Goal: Task Accomplishment & Management: Manage account settings

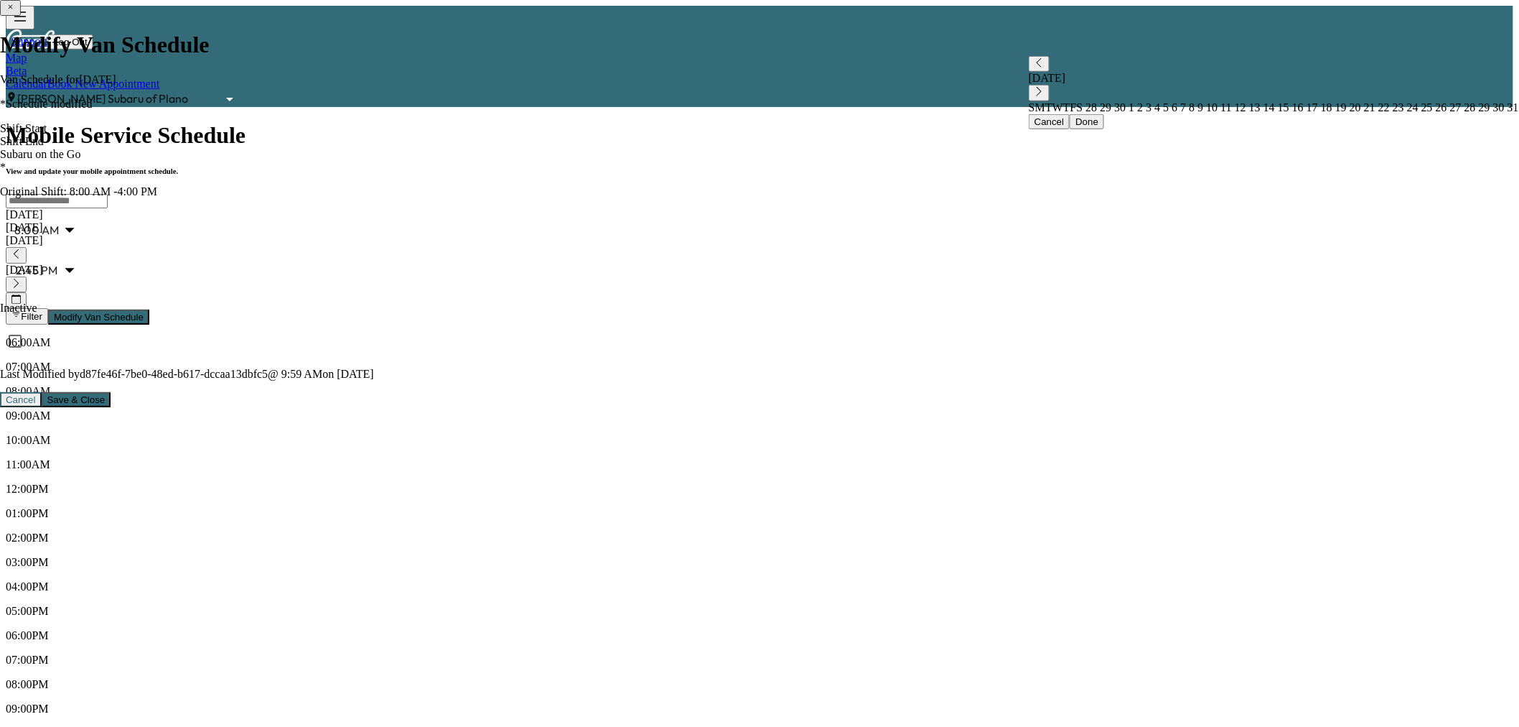
click at [529, 234] on div "[DATE]" at bounding box center [760, 240] width 1508 height 13
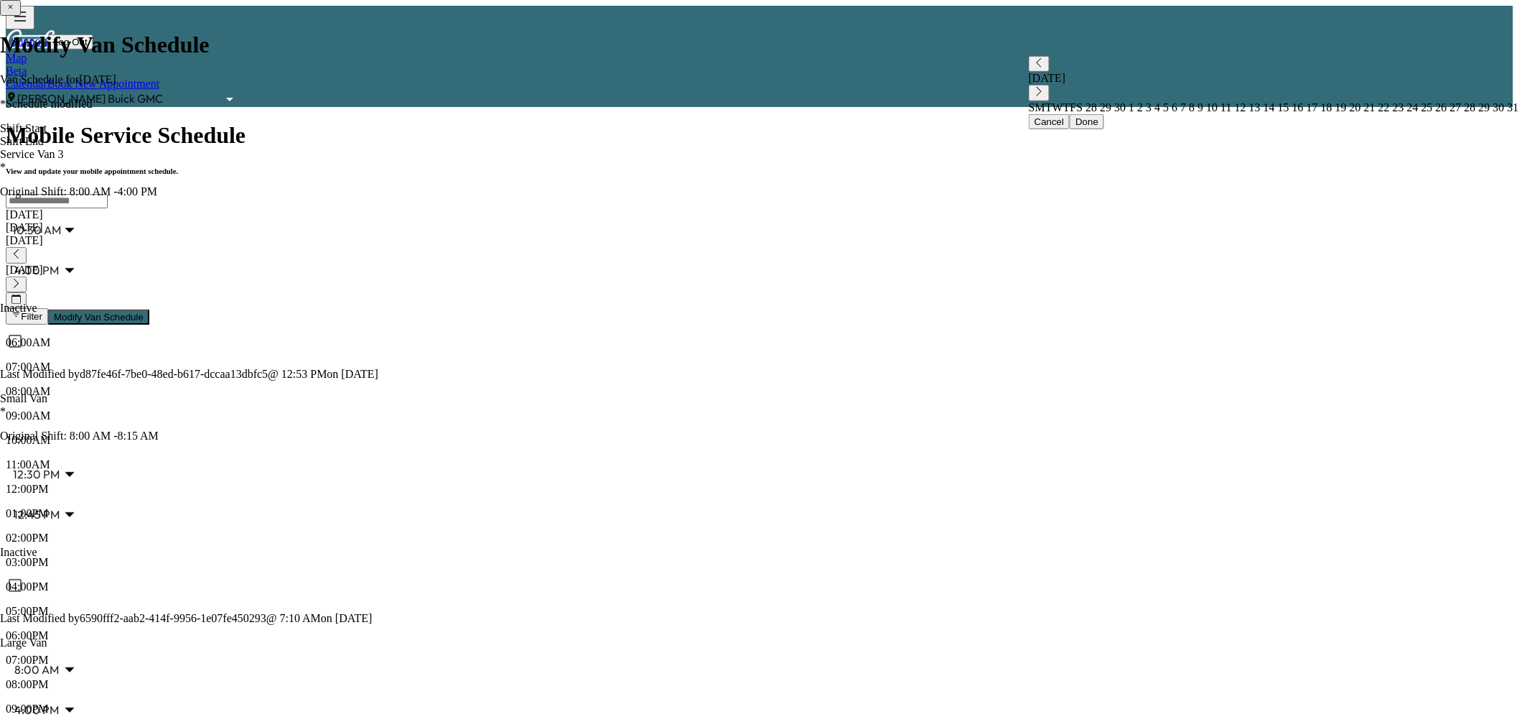
click at [549, 234] on div "[DATE]" at bounding box center [760, 240] width 1508 height 13
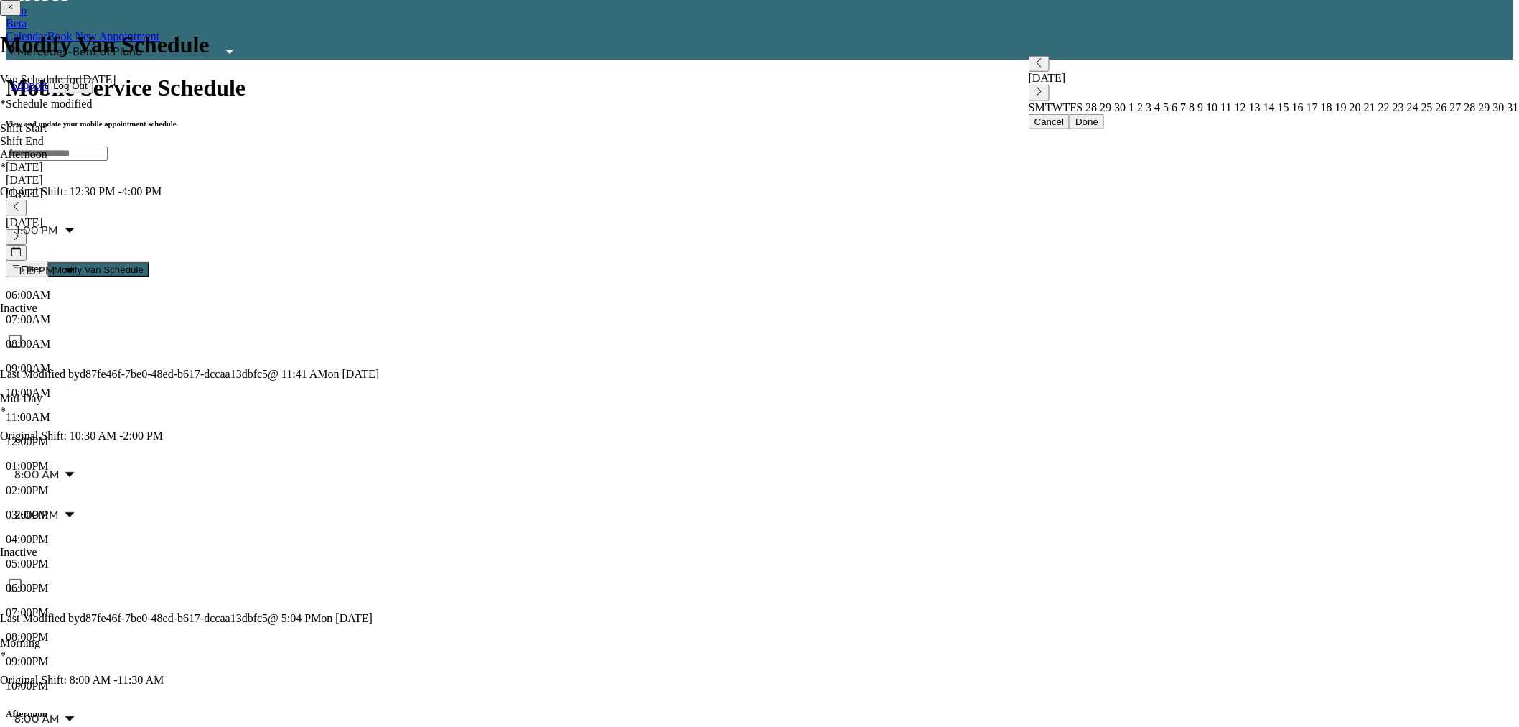
scroll to position [44, 0]
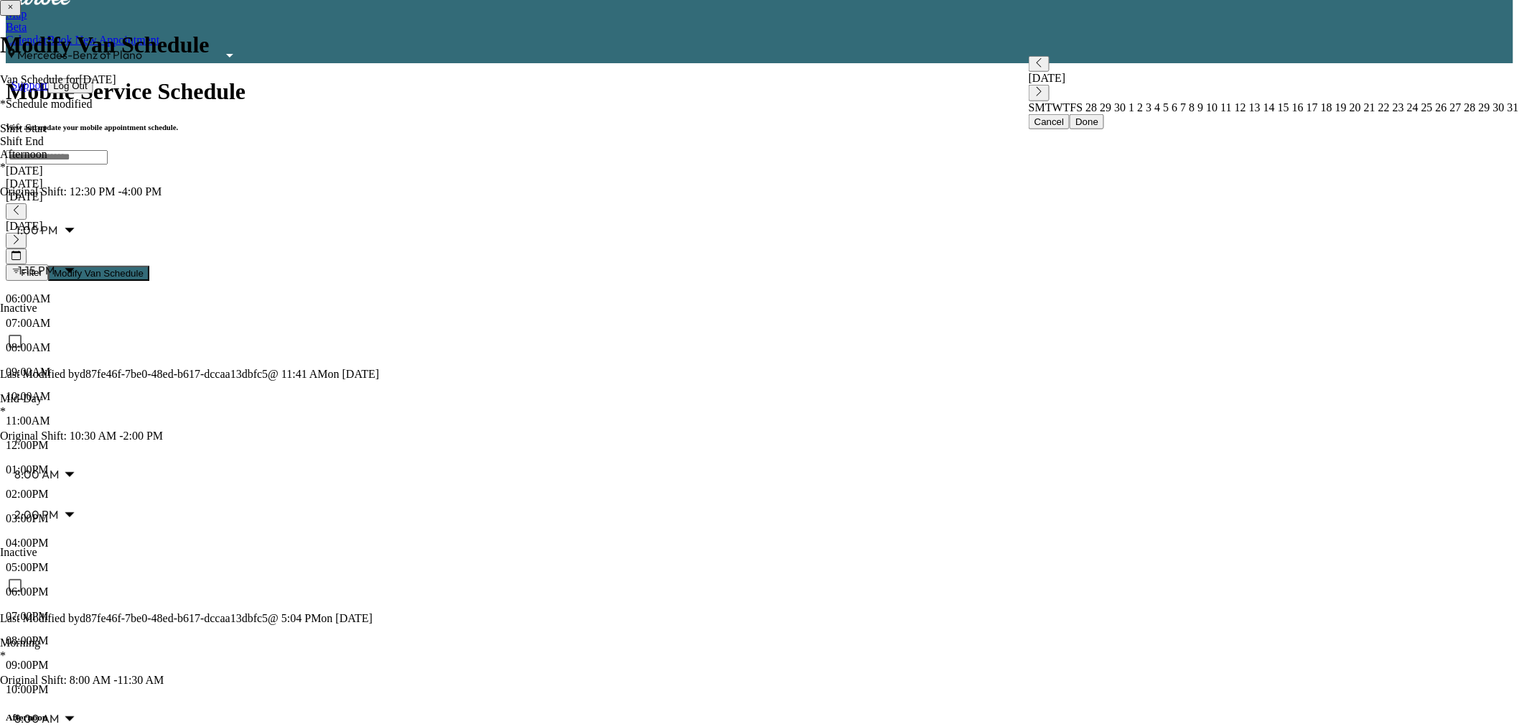
click at [542, 190] on div "[DATE]" at bounding box center [760, 196] width 1508 height 13
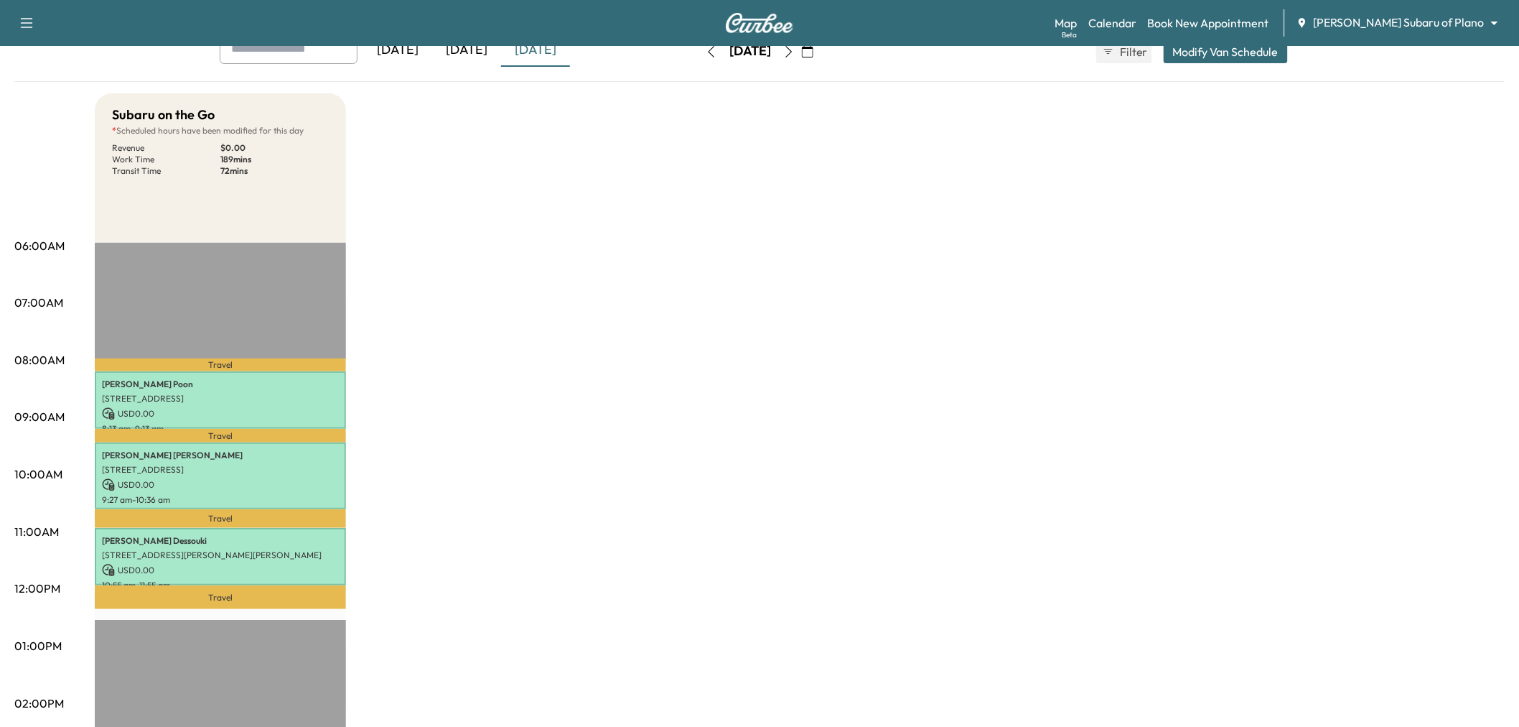
scroll to position [116, 0]
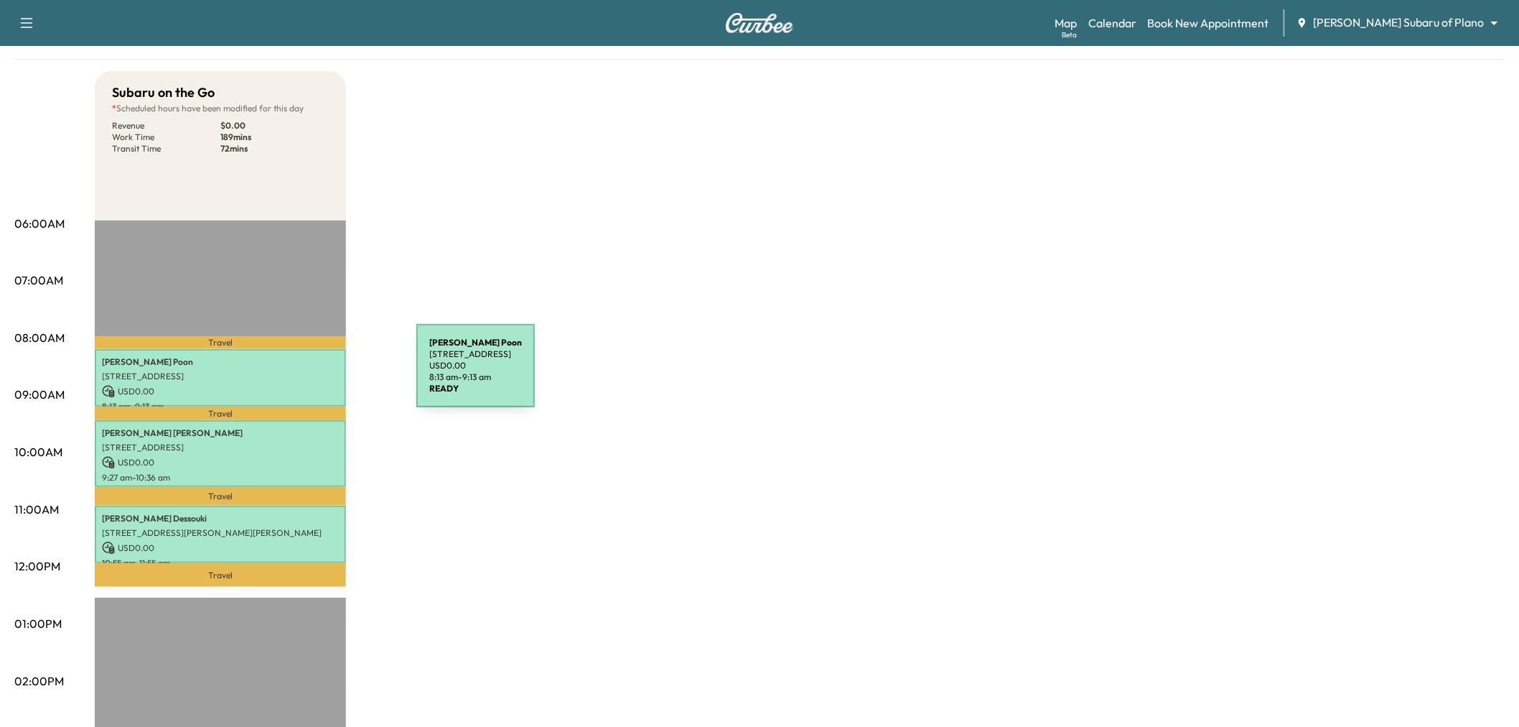
click at [309, 374] on p "3621 Waterview Pkwy, Richardson, TX 75080, USA" at bounding box center [220, 376] width 237 height 11
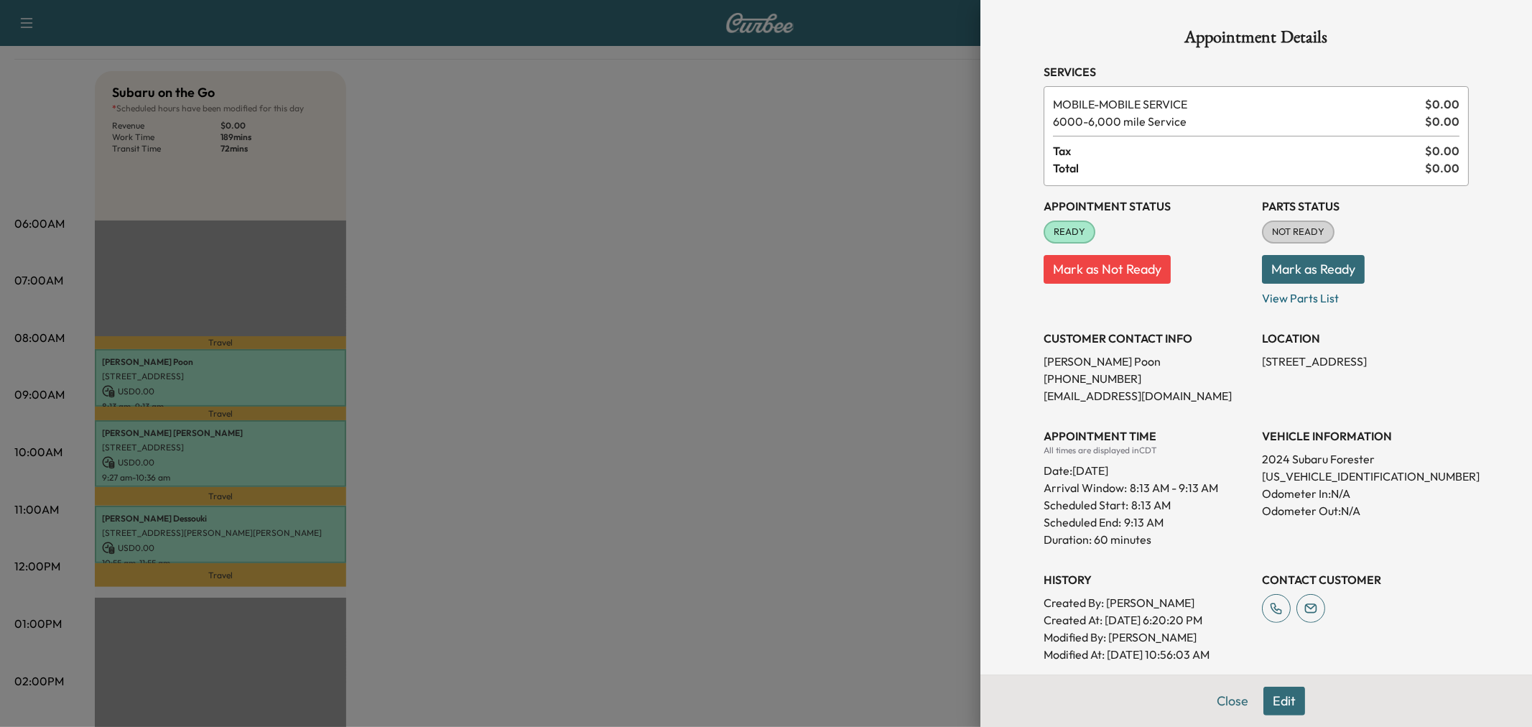
click at [309, 374] on div at bounding box center [766, 363] width 1532 height 727
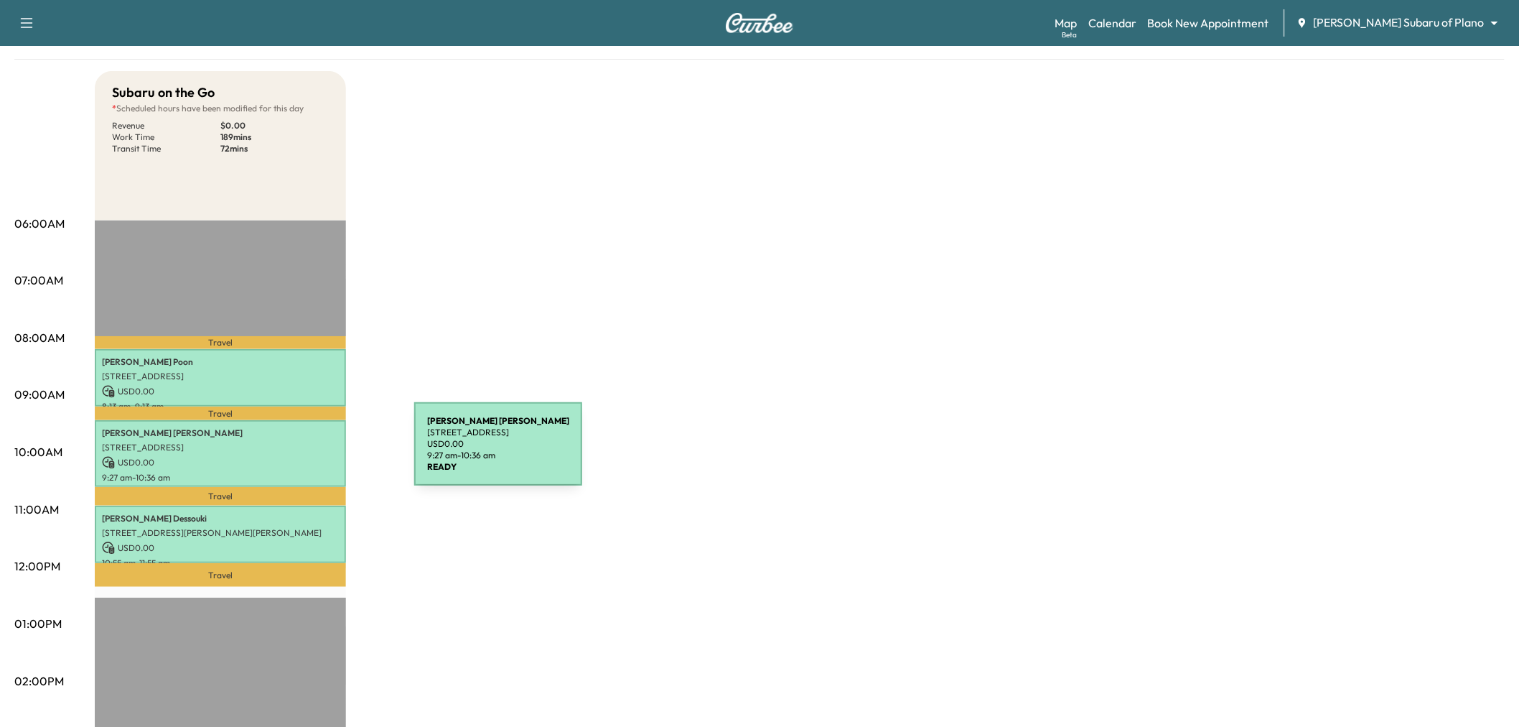
click at [307, 456] on p "USD 0.00" at bounding box center [220, 462] width 237 height 13
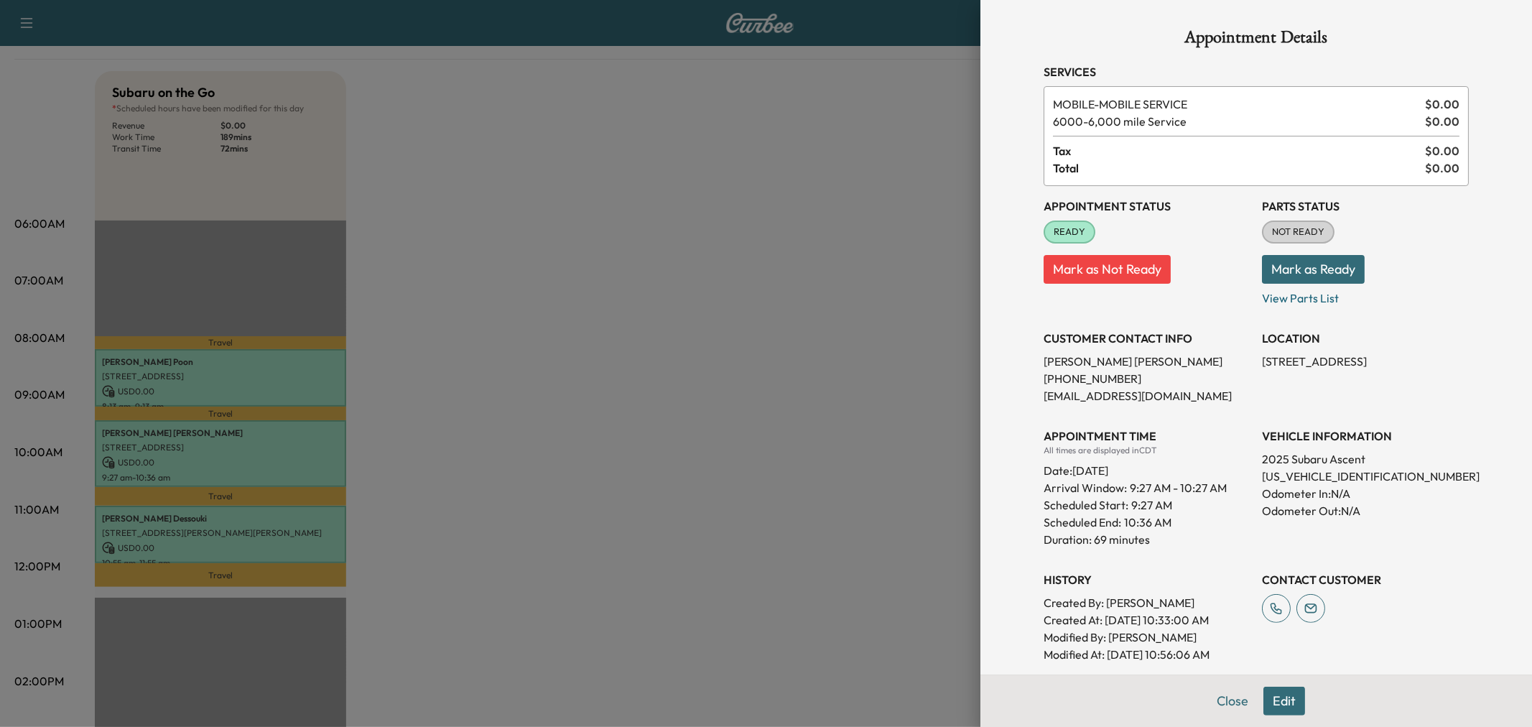
click at [307, 452] on div at bounding box center [766, 363] width 1532 height 727
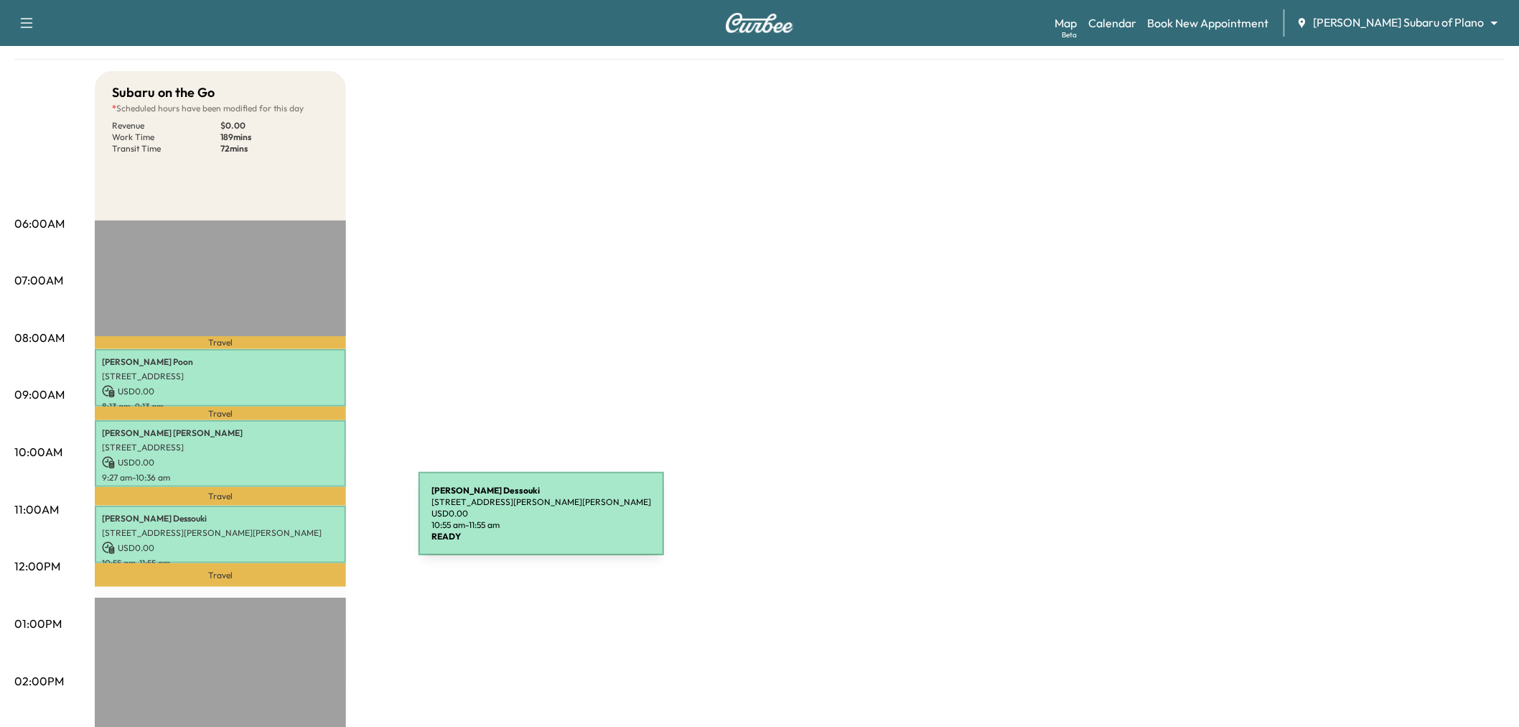
click at [311, 527] on p "706 Finch Ct, Murphy, TX 75094, USA" at bounding box center [220, 532] width 237 height 11
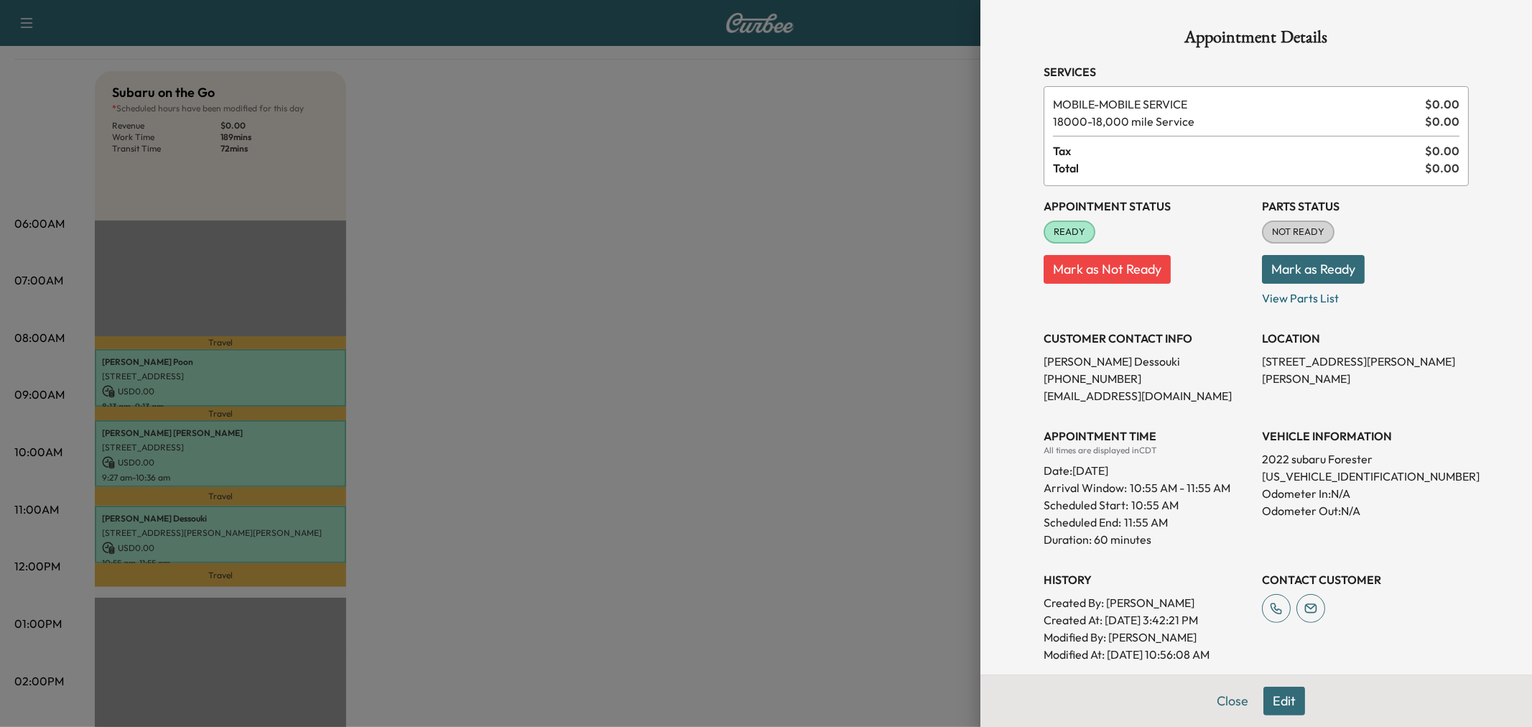
click at [311, 522] on div at bounding box center [766, 363] width 1532 height 727
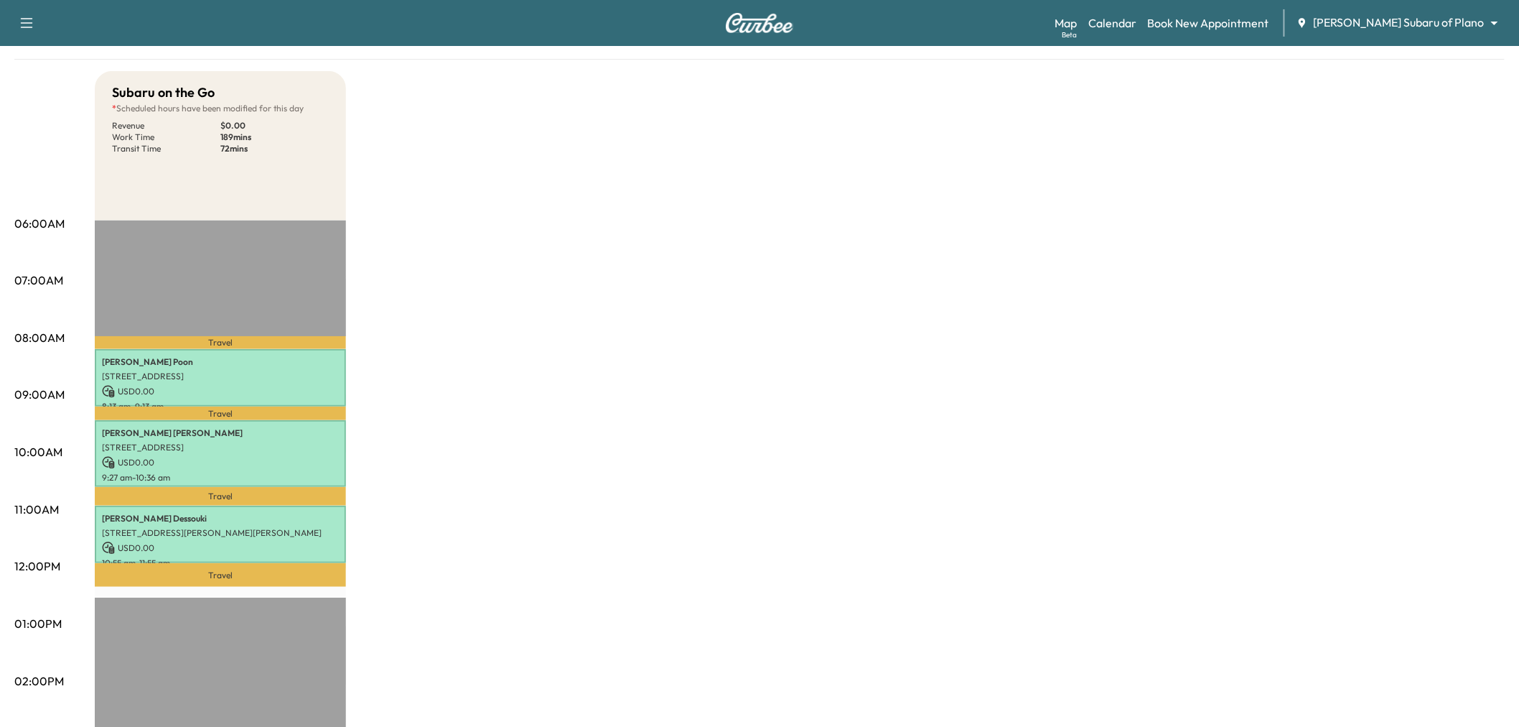
scroll to position [0, 0]
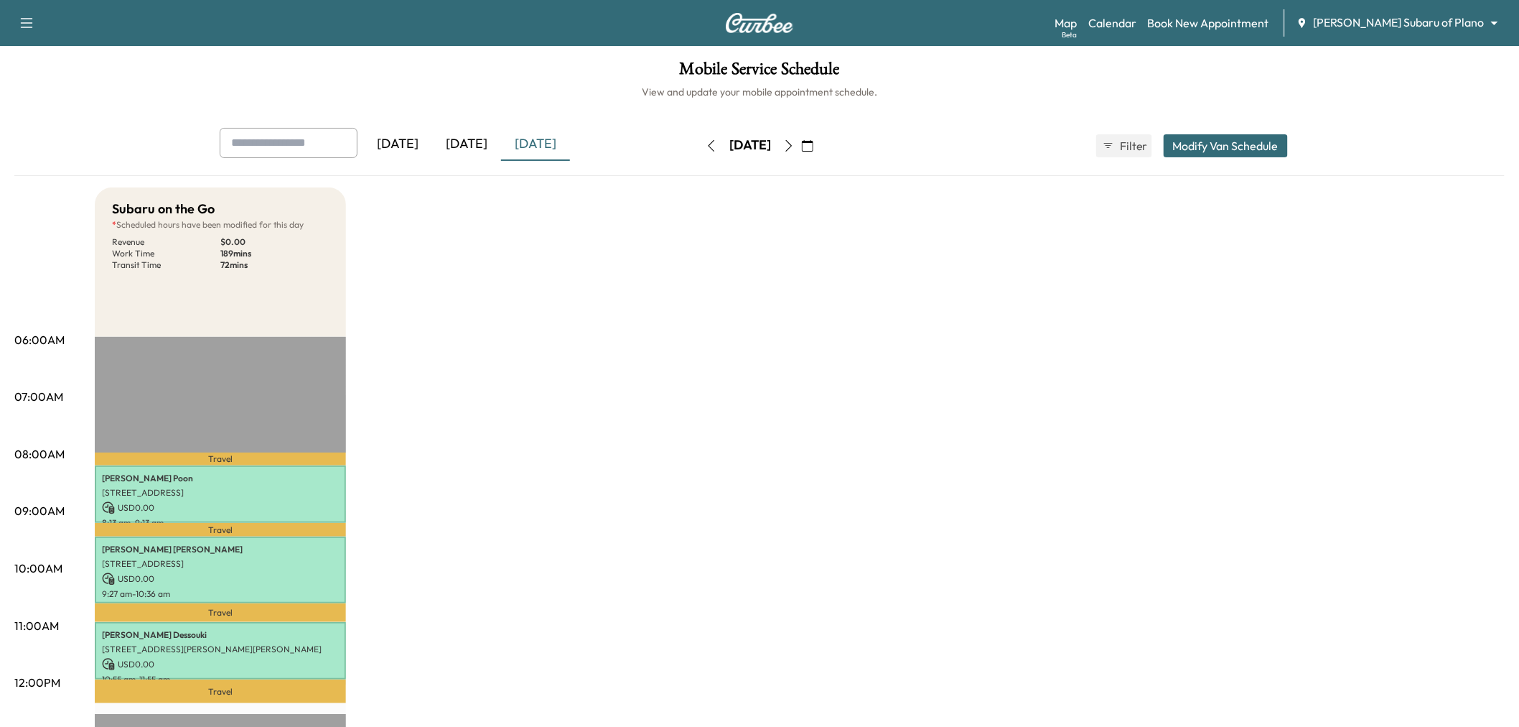
click at [801, 152] on button "button" at bounding box center [789, 145] width 24 height 23
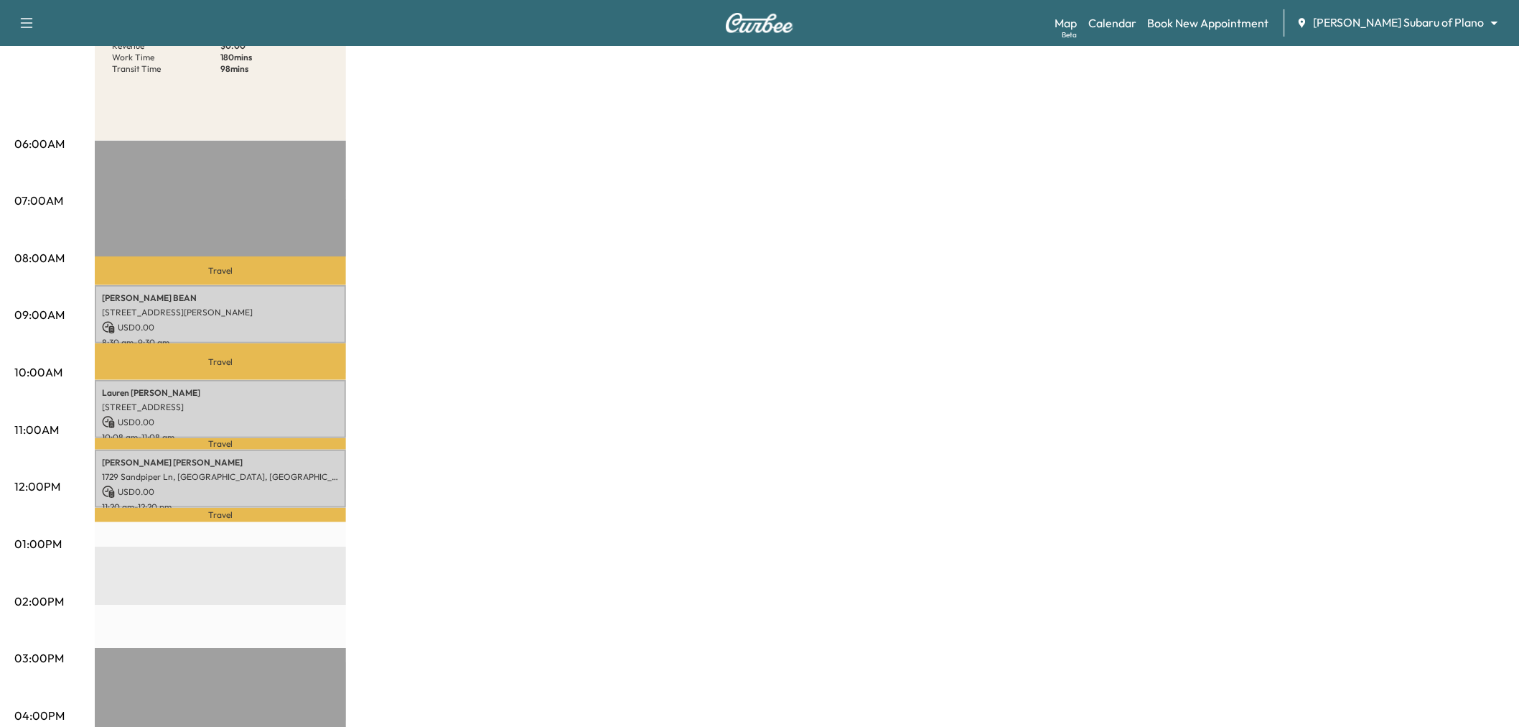
scroll to position [195, 0]
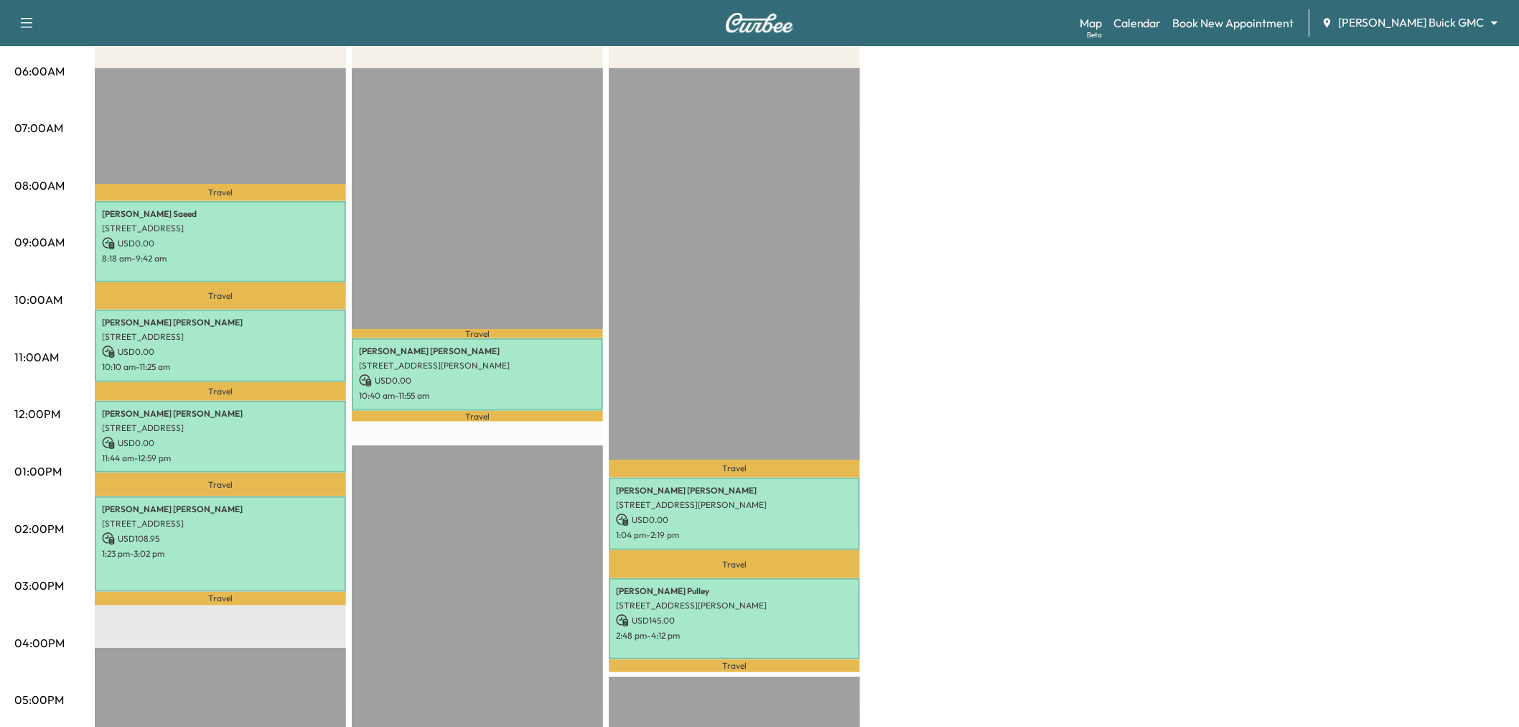
scroll to position [264, 0]
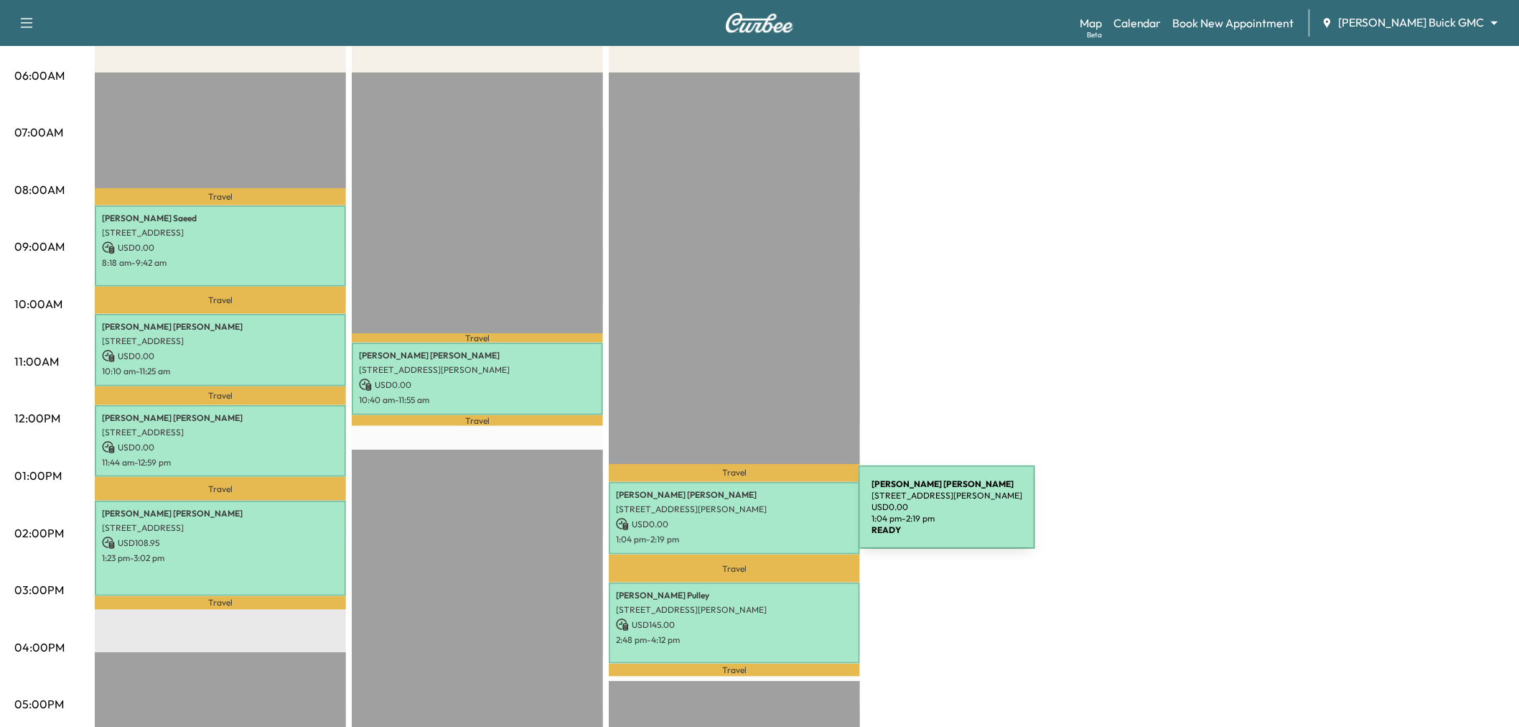
click at [751, 518] on p "USD 0.00" at bounding box center [734, 524] width 237 height 13
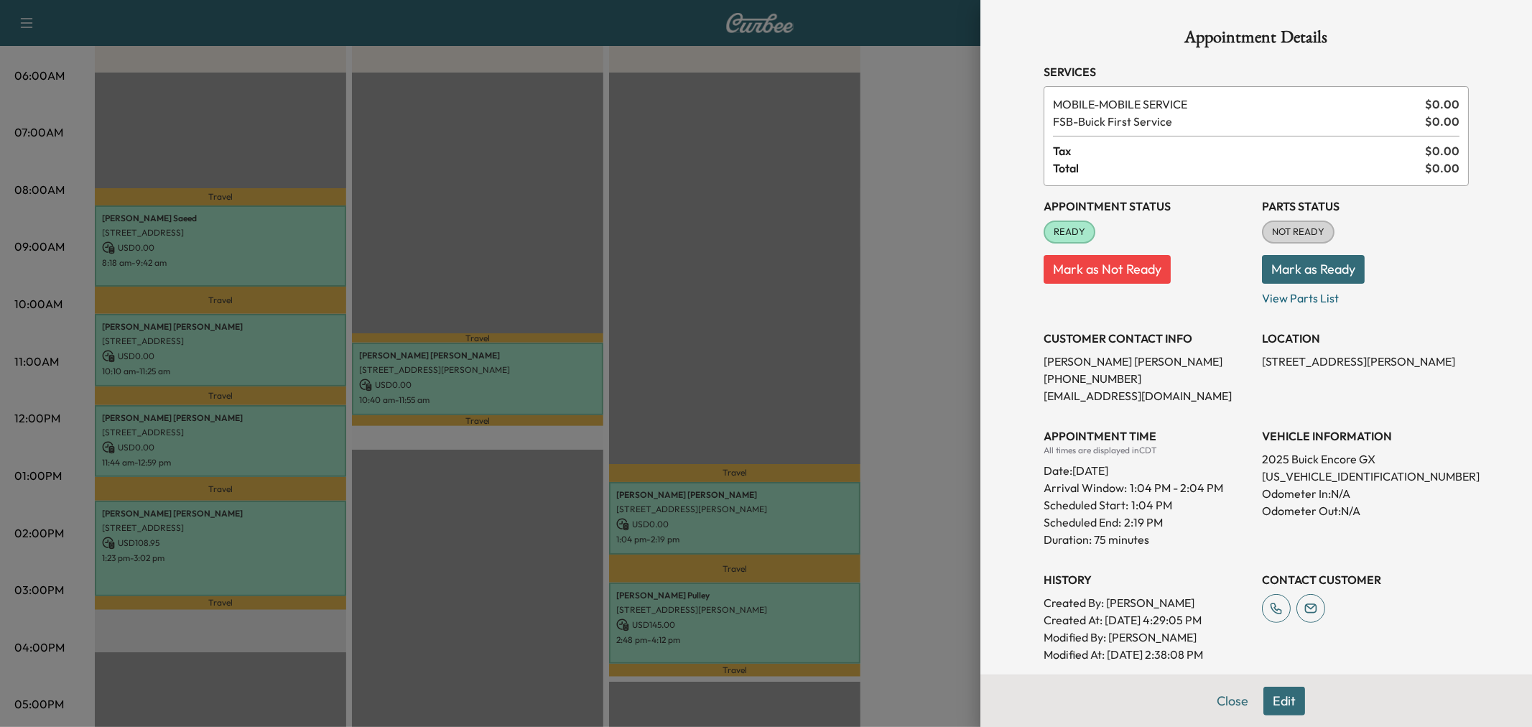
click at [704, 353] on div at bounding box center [766, 363] width 1532 height 727
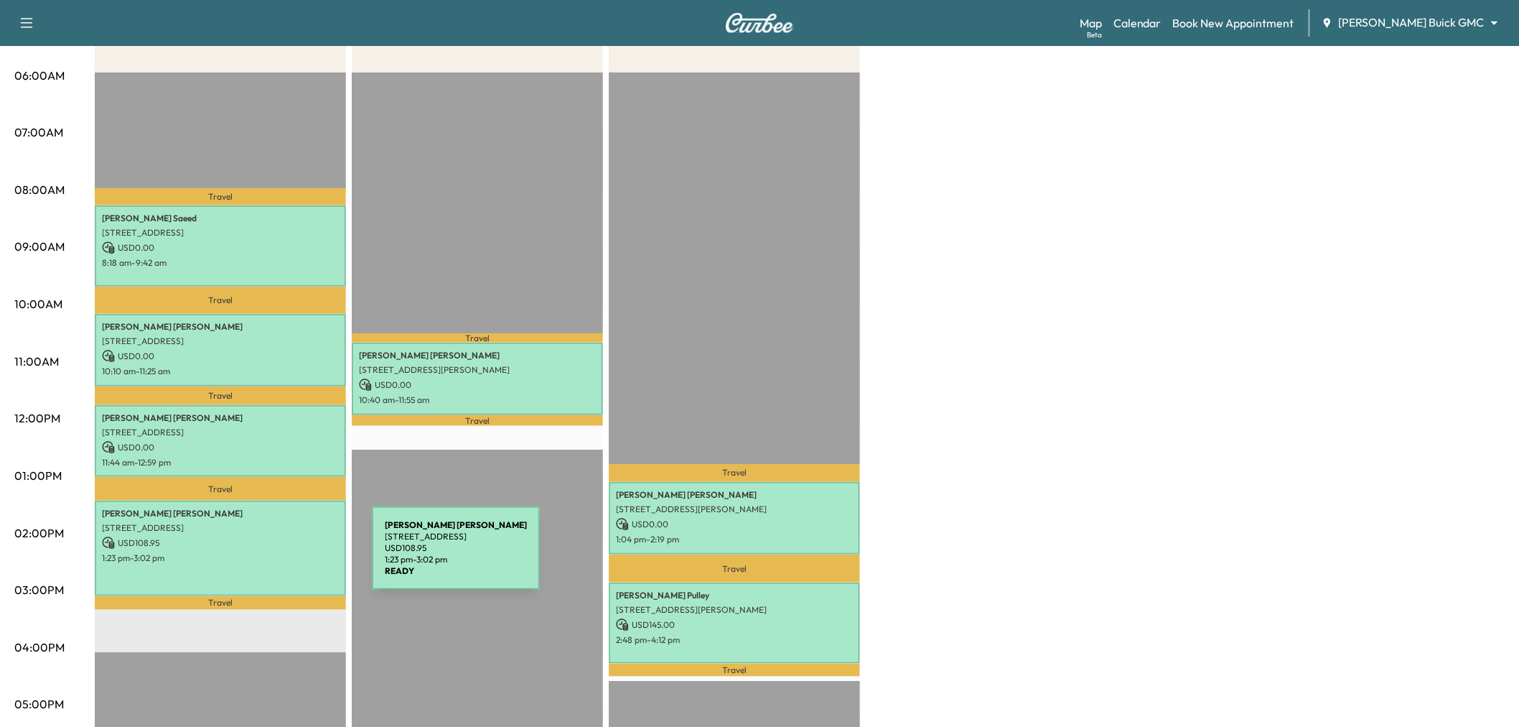
click at [264, 557] on div "Richard Bogdon 5932 Franklin Ct, Frisco, TX 75034, US USD 108.95 1:23 pm - 3:02…" at bounding box center [220, 548] width 251 height 96
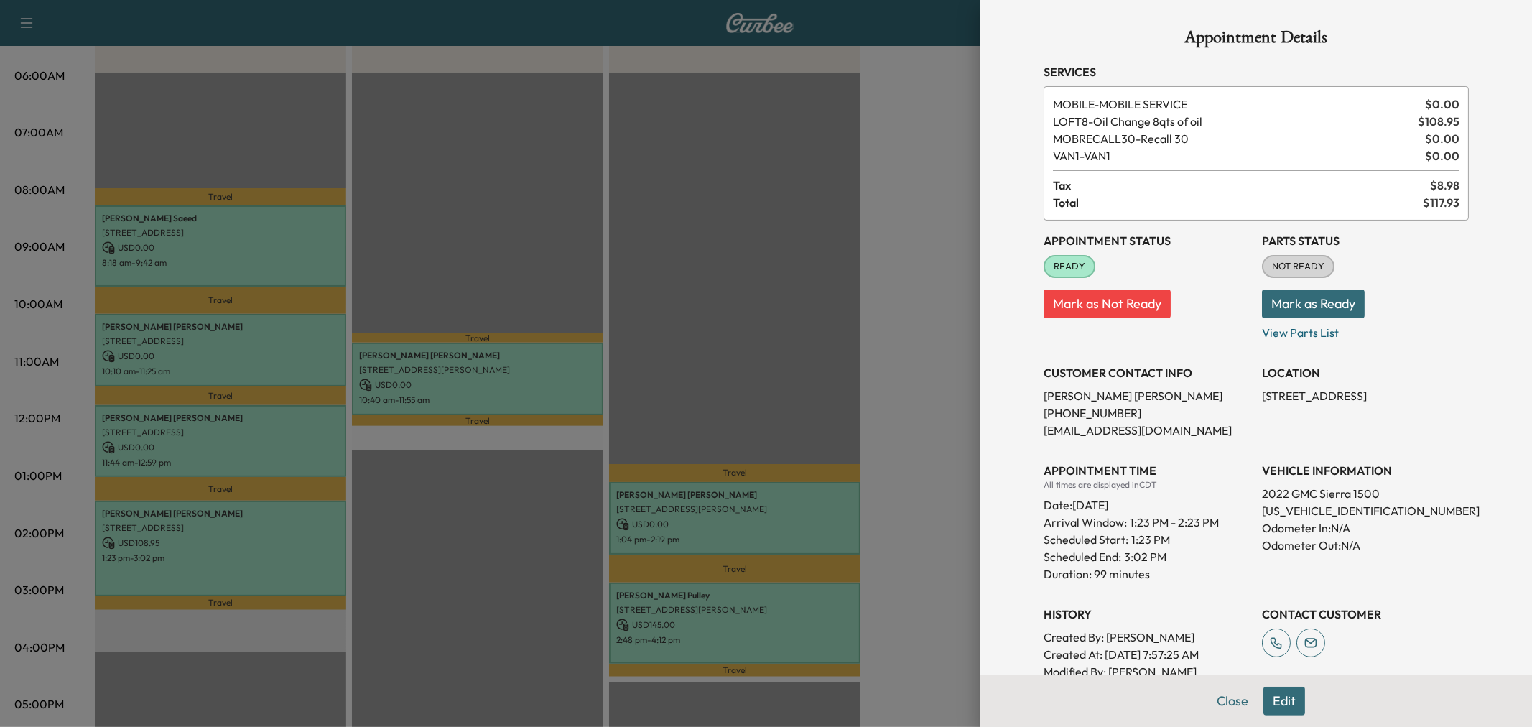
click at [264, 557] on div at bounding box center [766, 363] width 1532 height 727
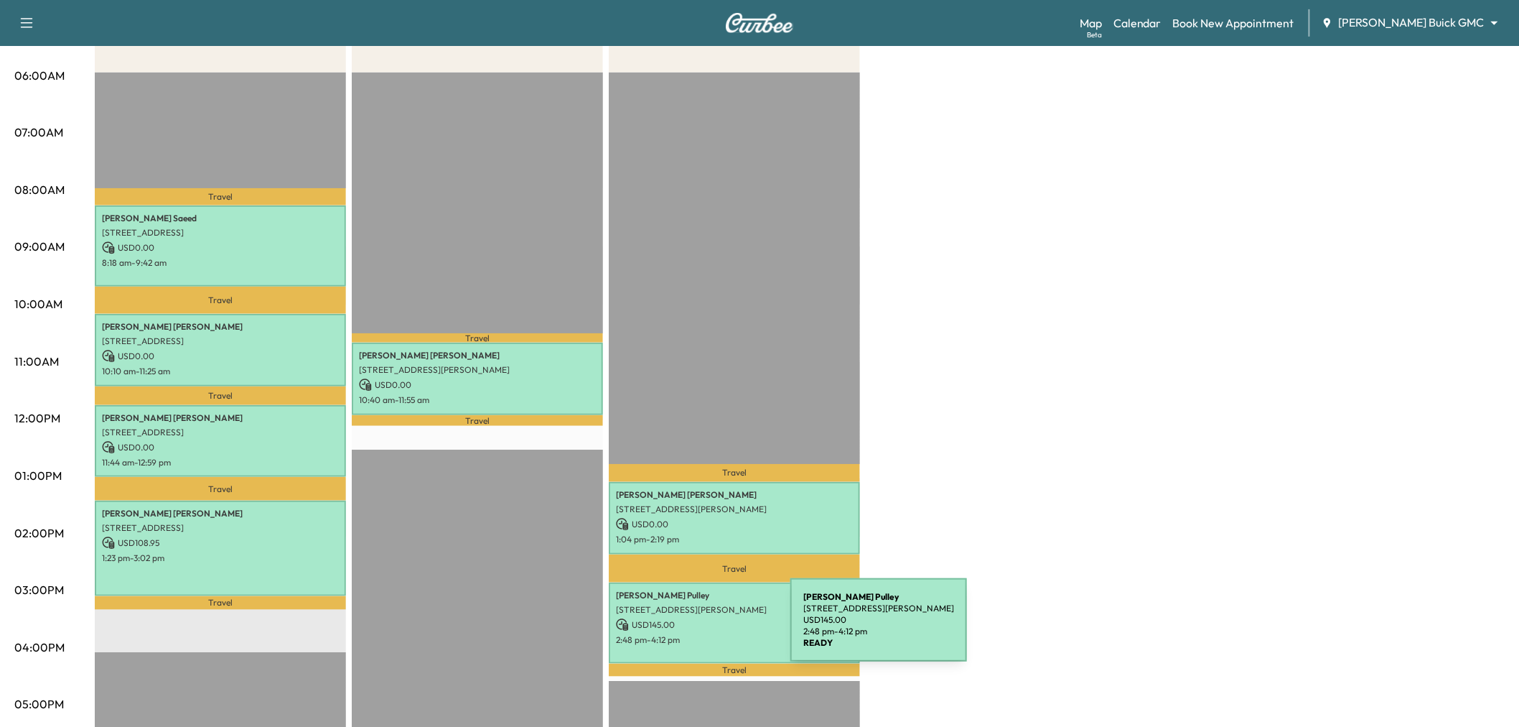
click at [683, 634] on p "2:48 pm - 4:12 pm" at bounding box center [734, 639] width 237 height 11
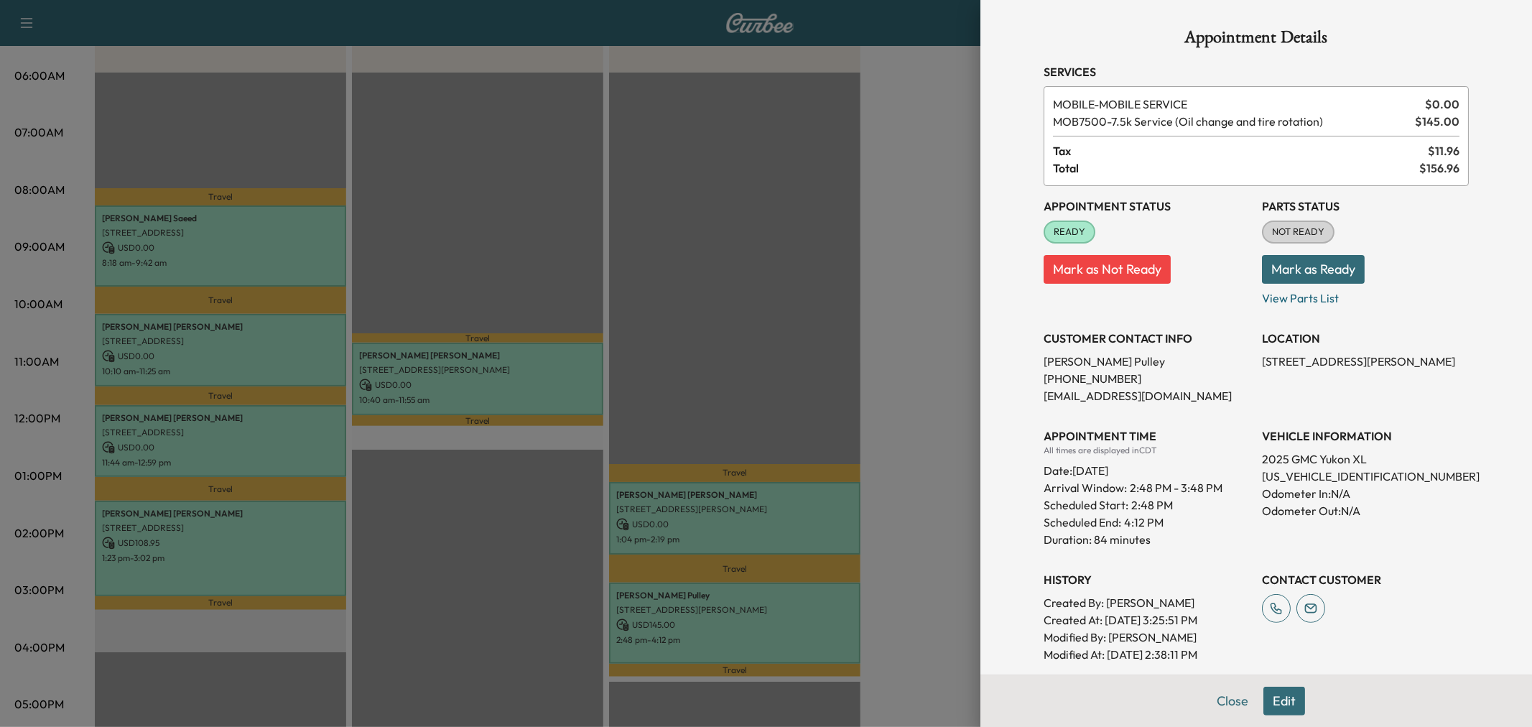
click at [683, 628] on div at bounding box center [766, 363] width 1532 height 727
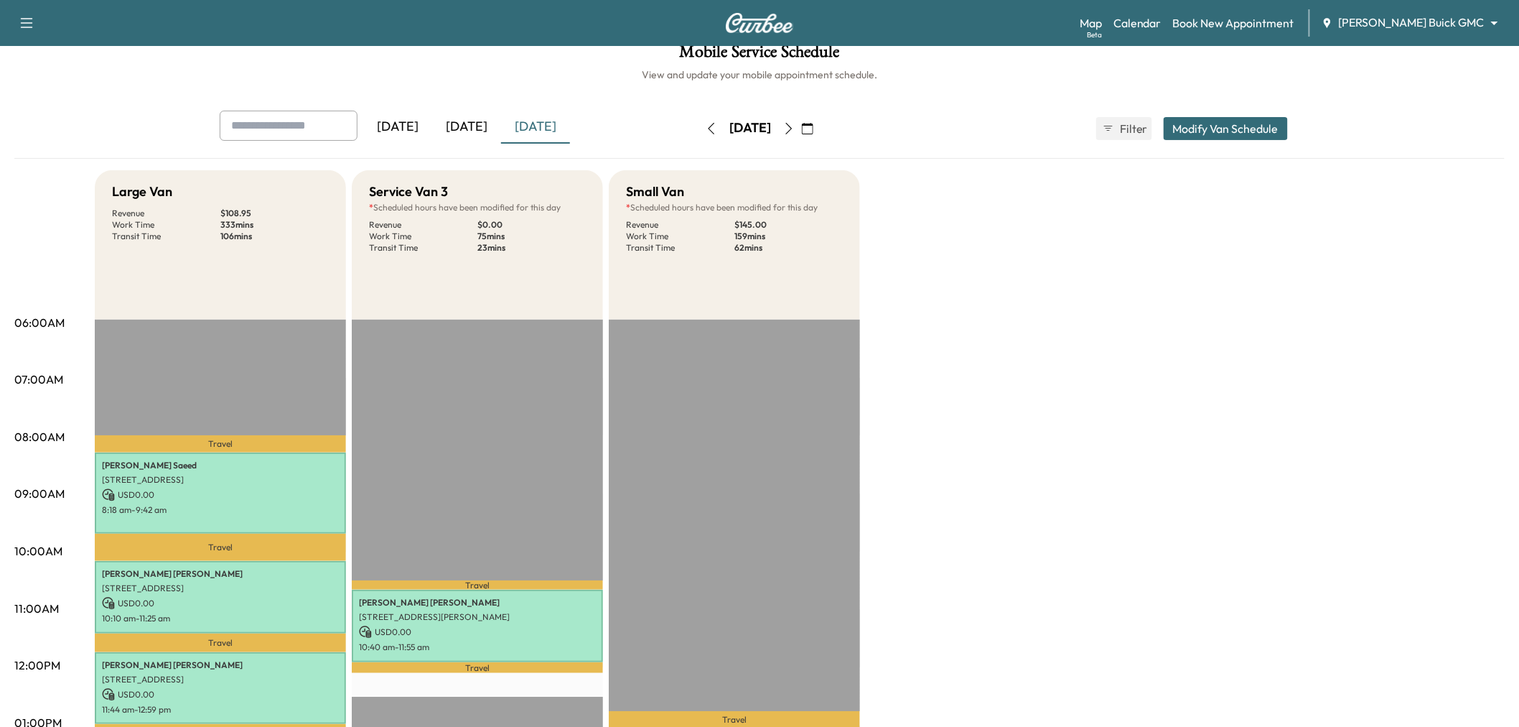
scroll to position [16, 0]
click at [795, 126] on icon "button" at bounding box center [788, 129] width 11 height 11
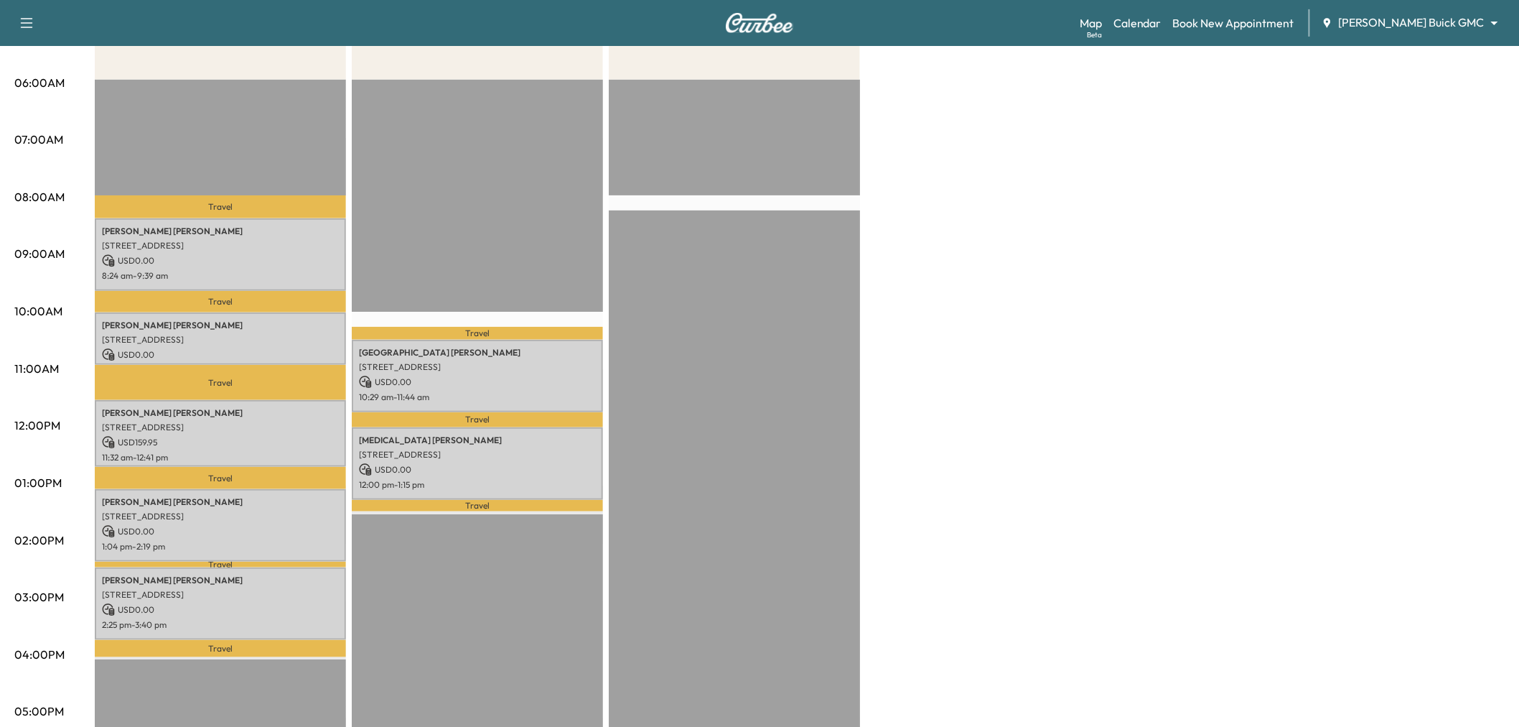
scroll to position [248, 0]
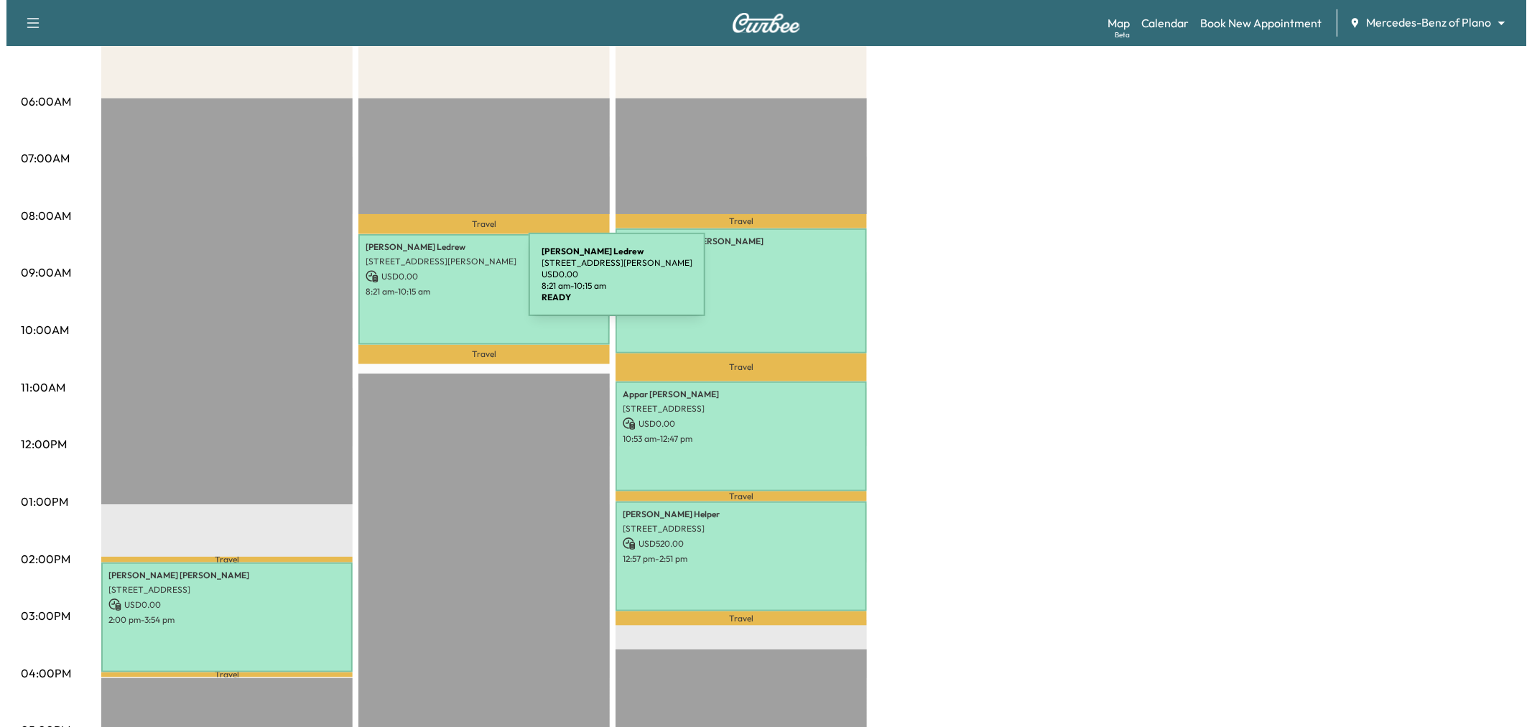
scroll to position [239, 0]
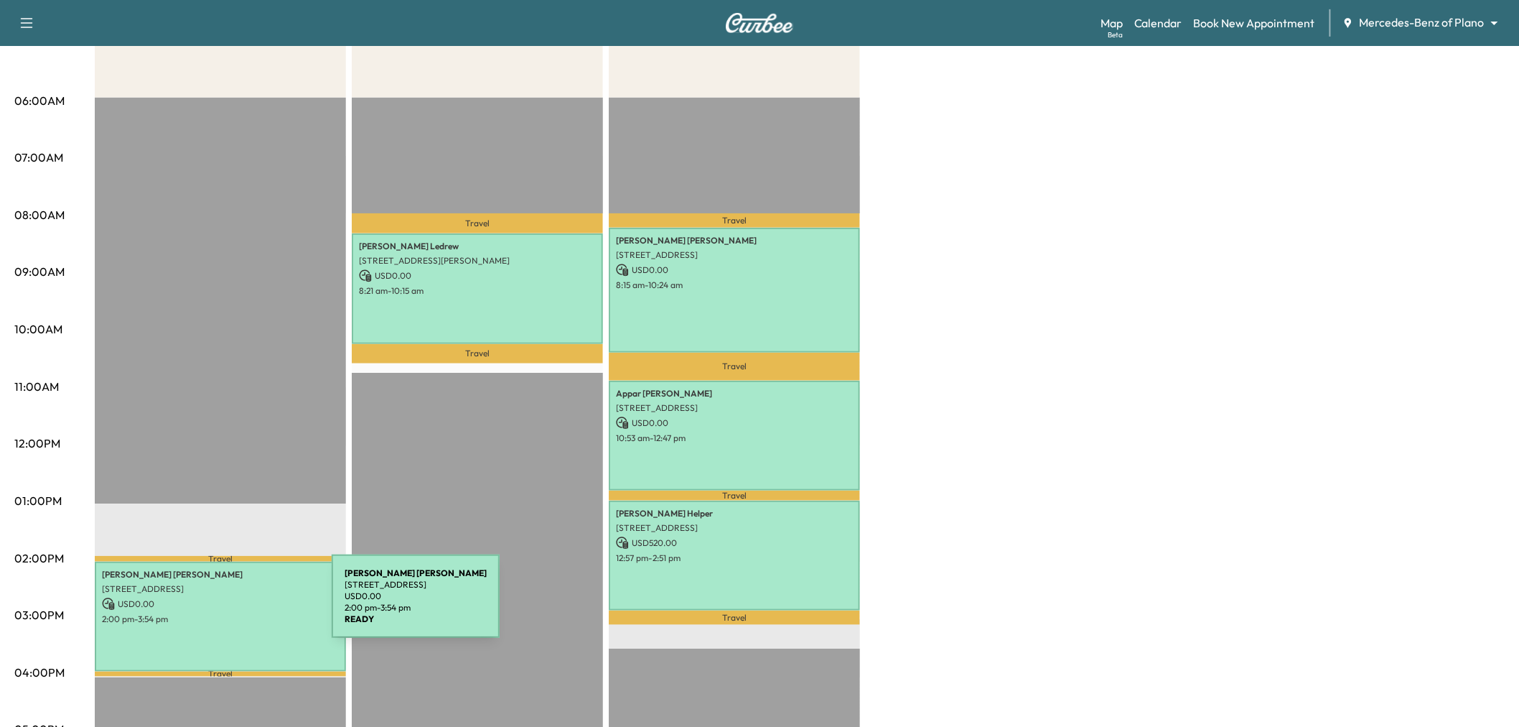
click at [224, 605] on div "[PERSON_NAME] [STREET_ADDRESS] USD 0.00 2:00 pm - 3:54 pm" at bounding box center [220, 617] width 251 height 110
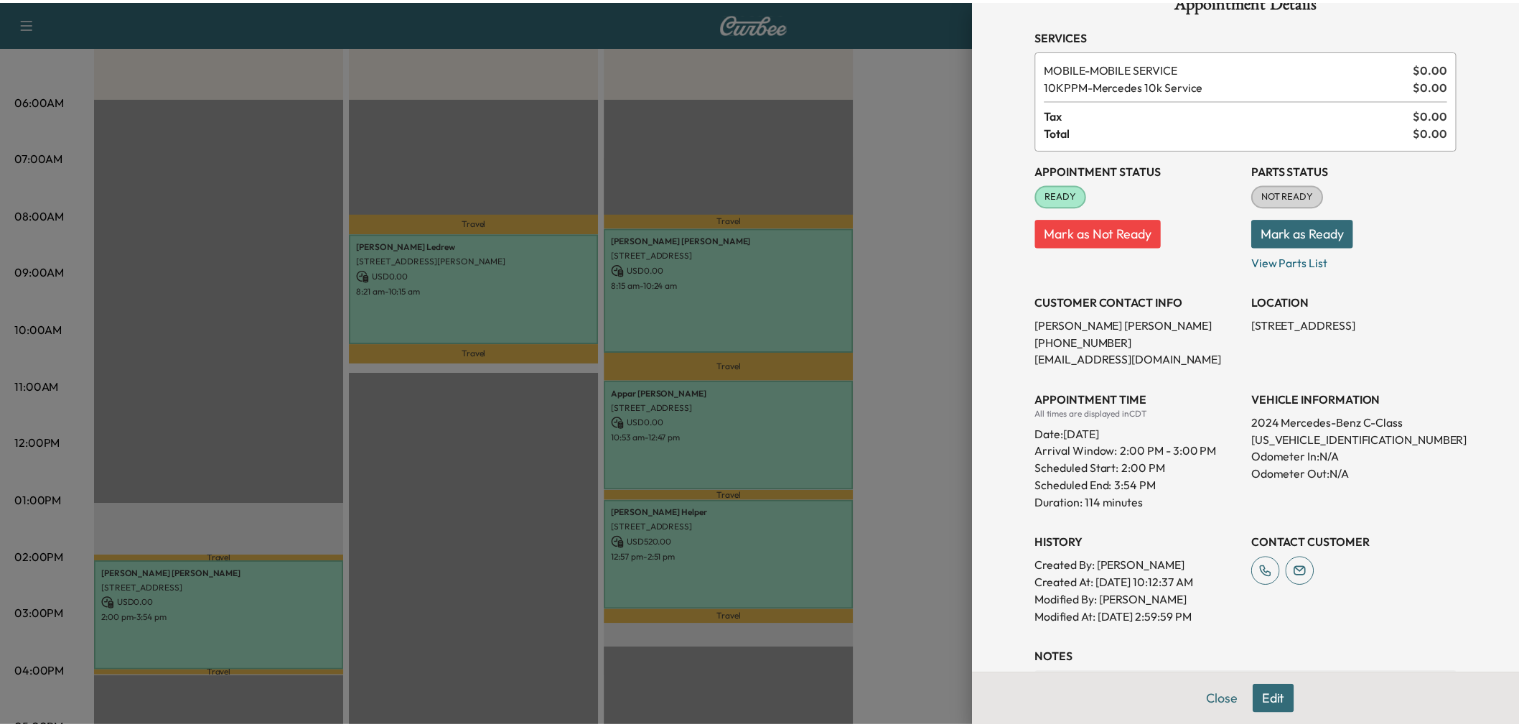
scroll to position [24, 0]
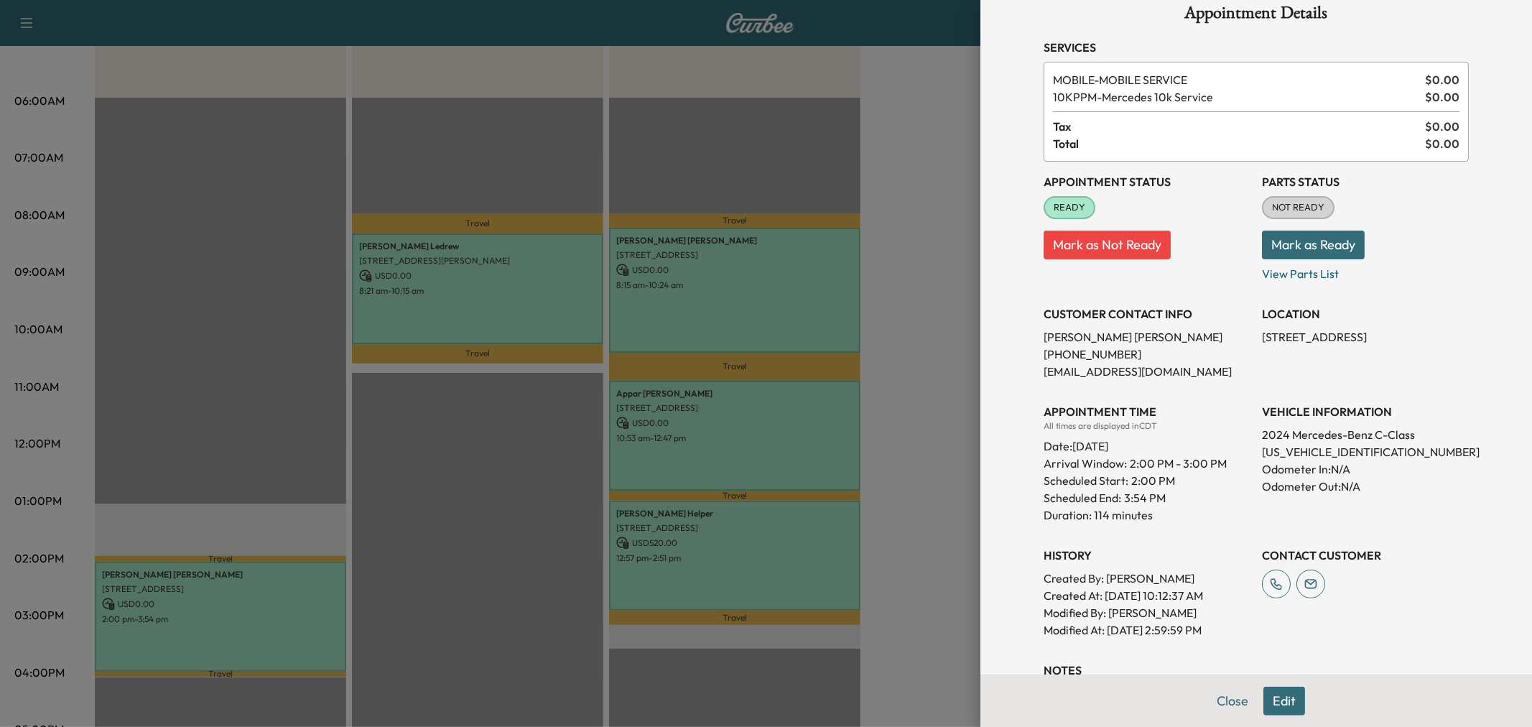
click at [438, 424] on div at bounding box center [766, 363] width 1532 height 727
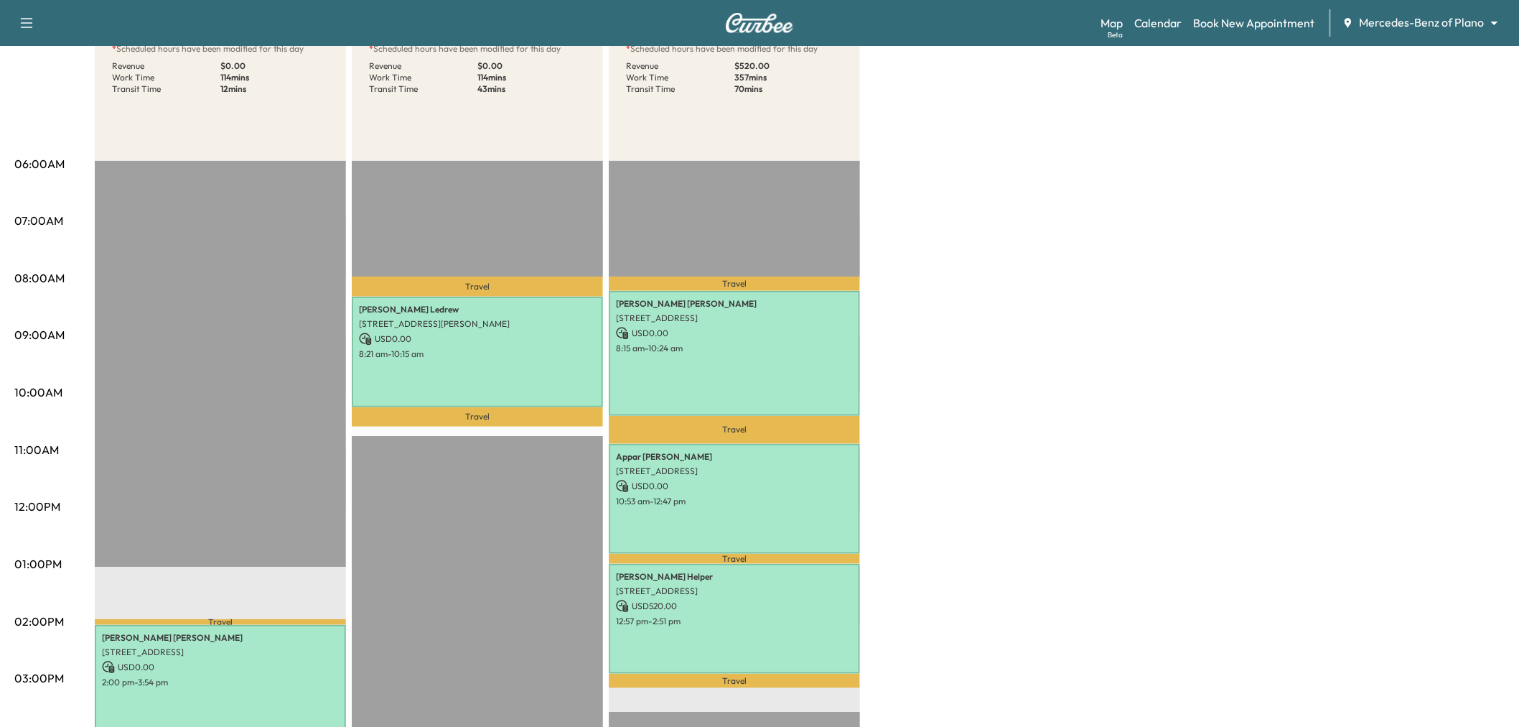
scroll to position [174, 0]
click at [528, 356] on p "8:21 am - 10:15 am" at bounding box center [477, 355] width 237 height 11
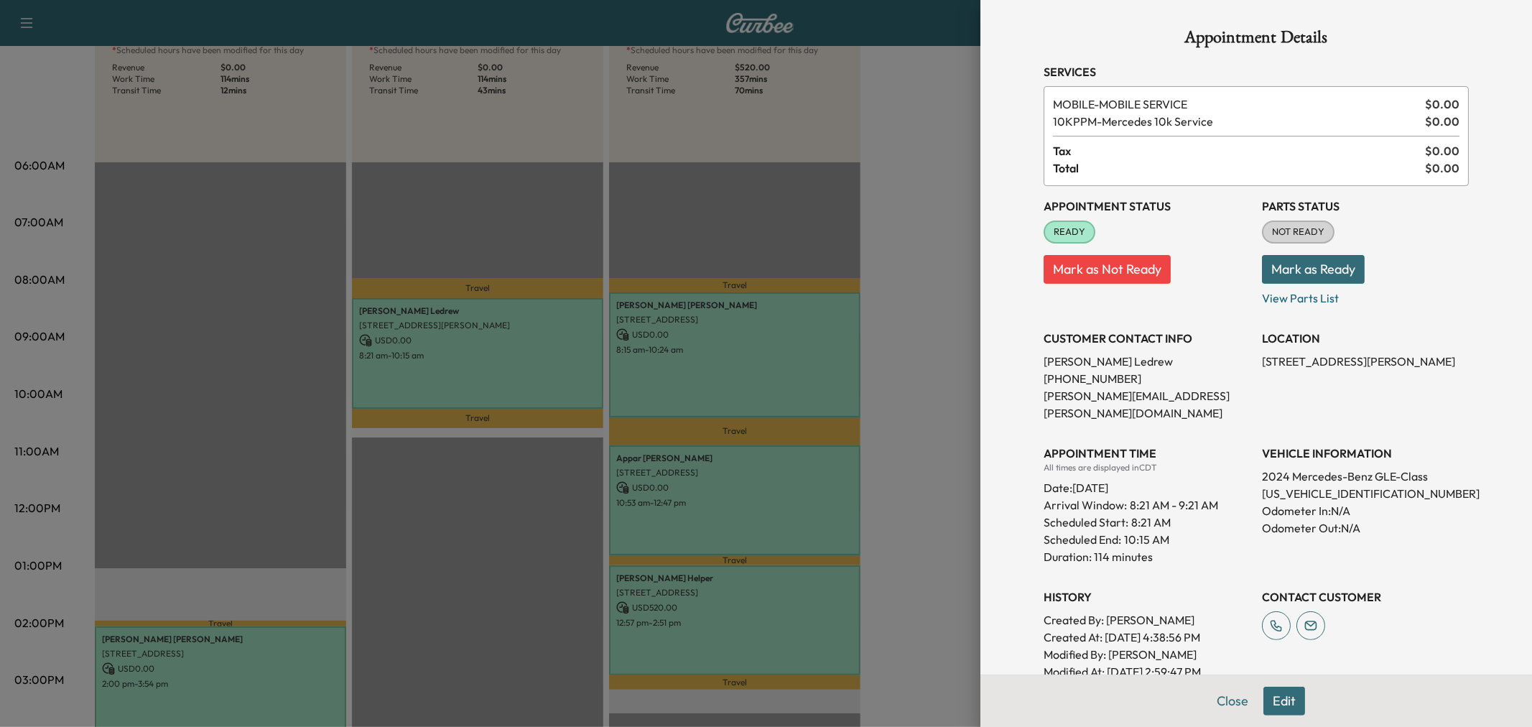
click at [528, 356] on div at bounding box center [766, 363] width 1532 height 727
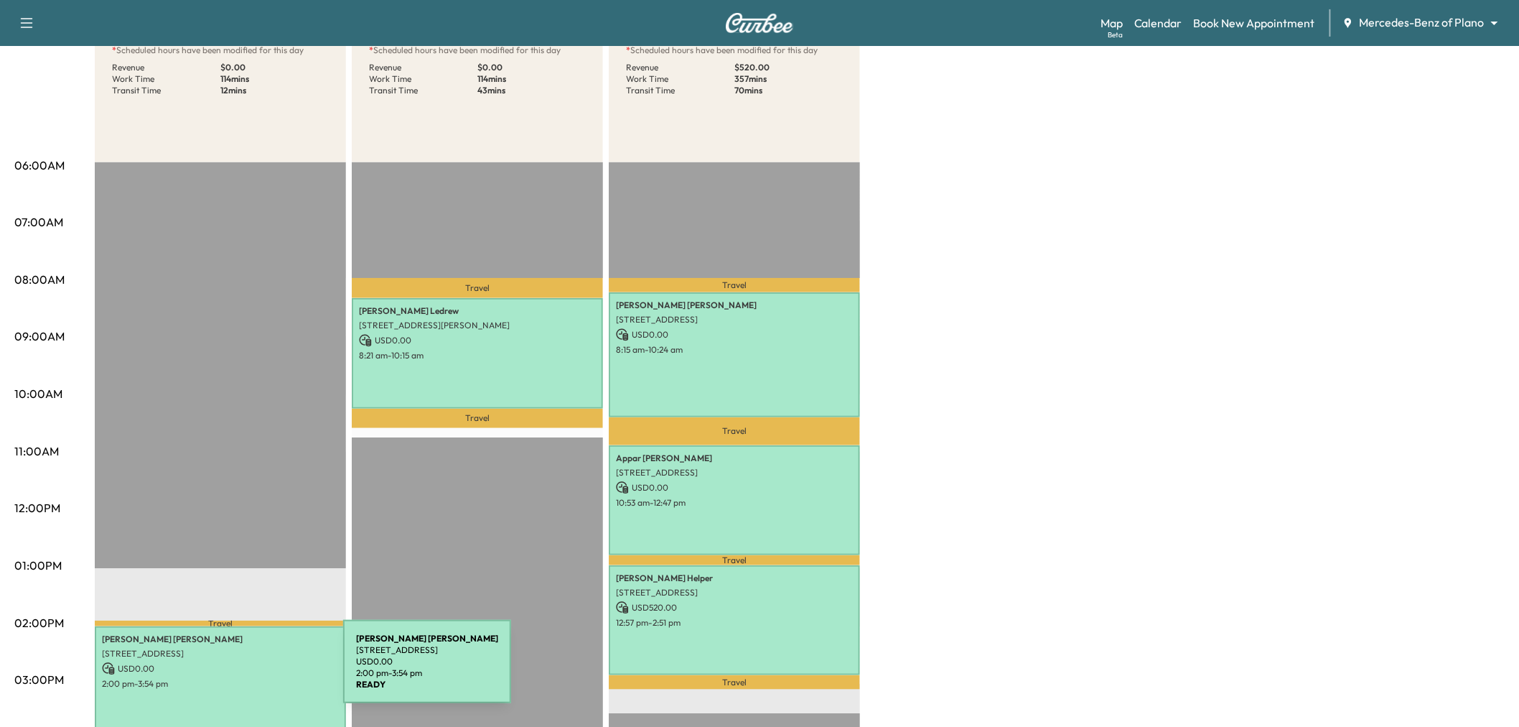
click at [236, 678] on p "2:00 pm - 3:54 pm" at bounding box center [220, 683] width 237 height 11
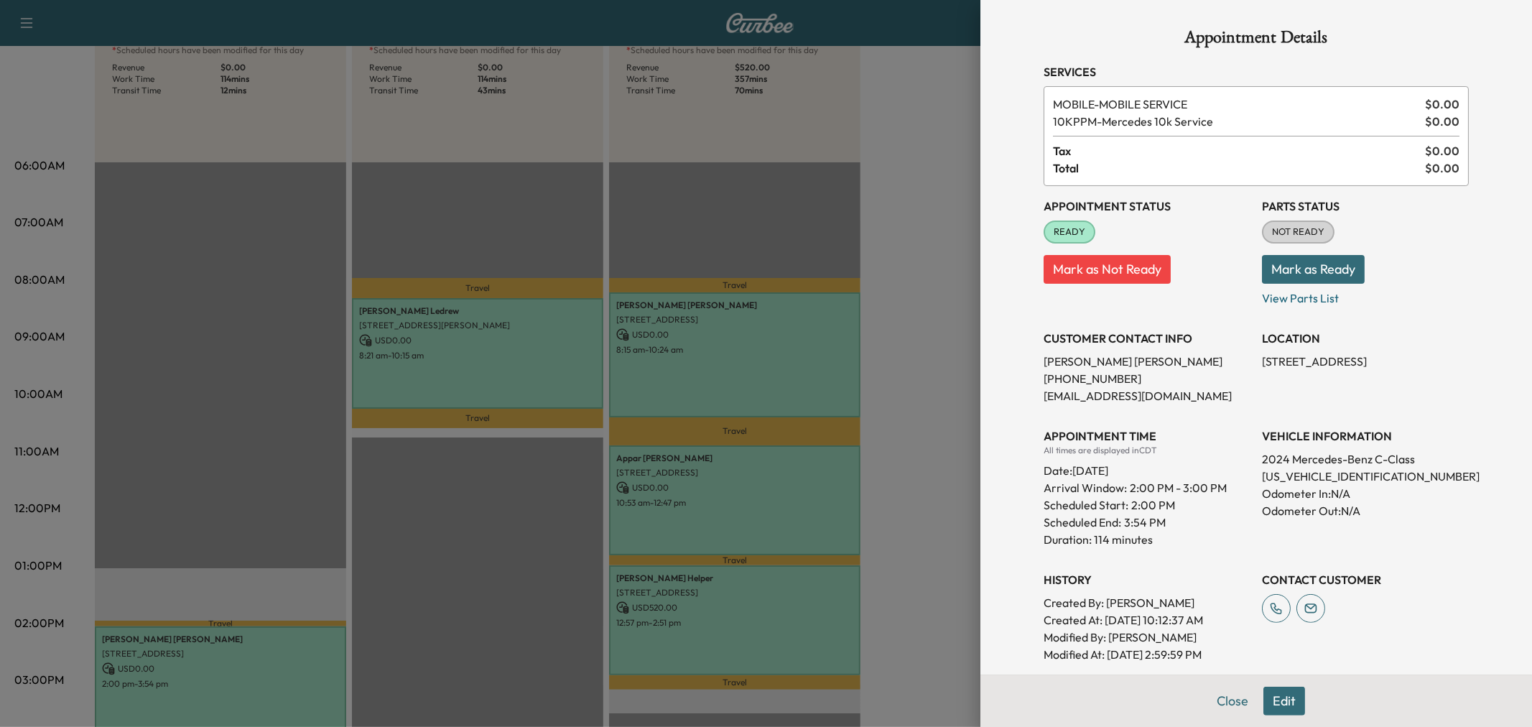
click at [236, 670] on div at bounding box center [766, 363] width 1532 height 727
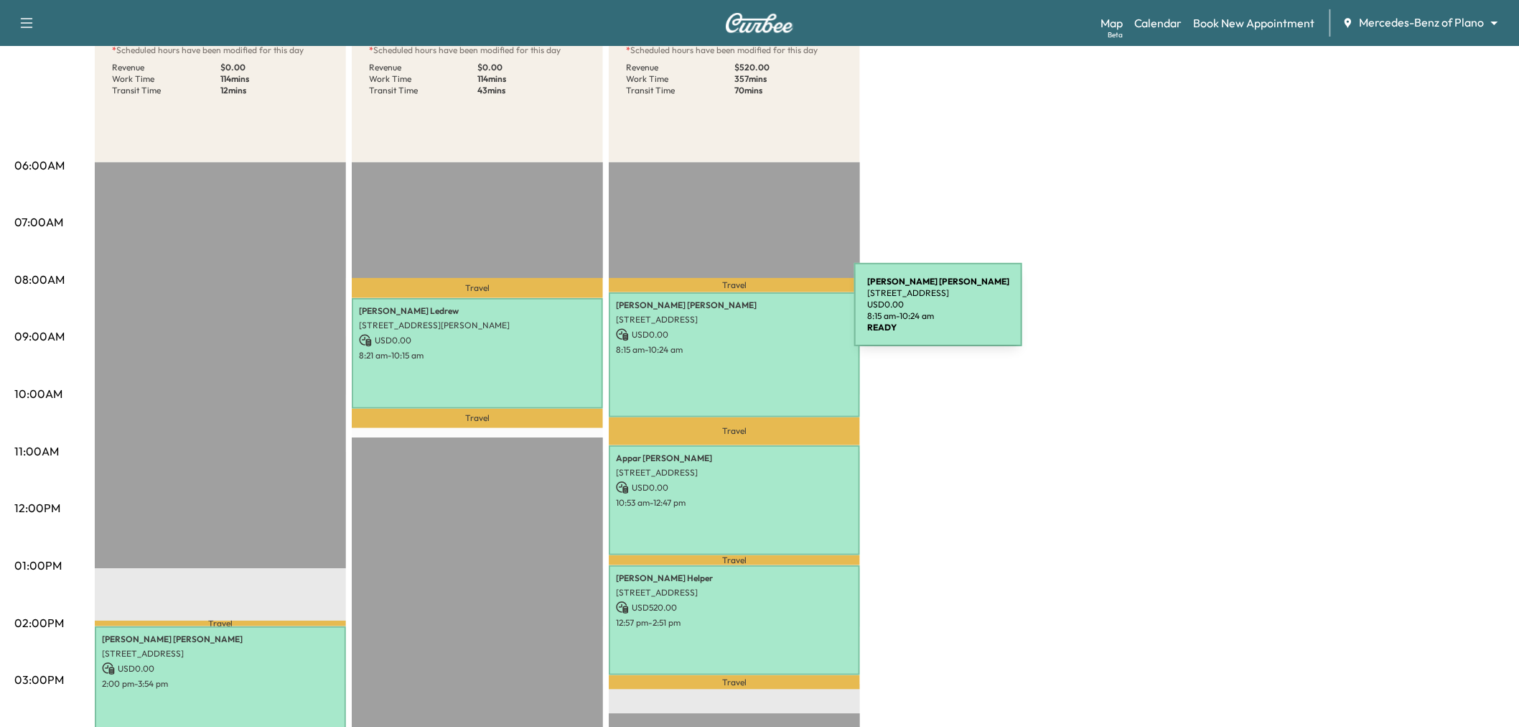
click at [747, 314] on p "[STREET_ADDRESS]" at bounding box center [734, 319] width 237 height 11
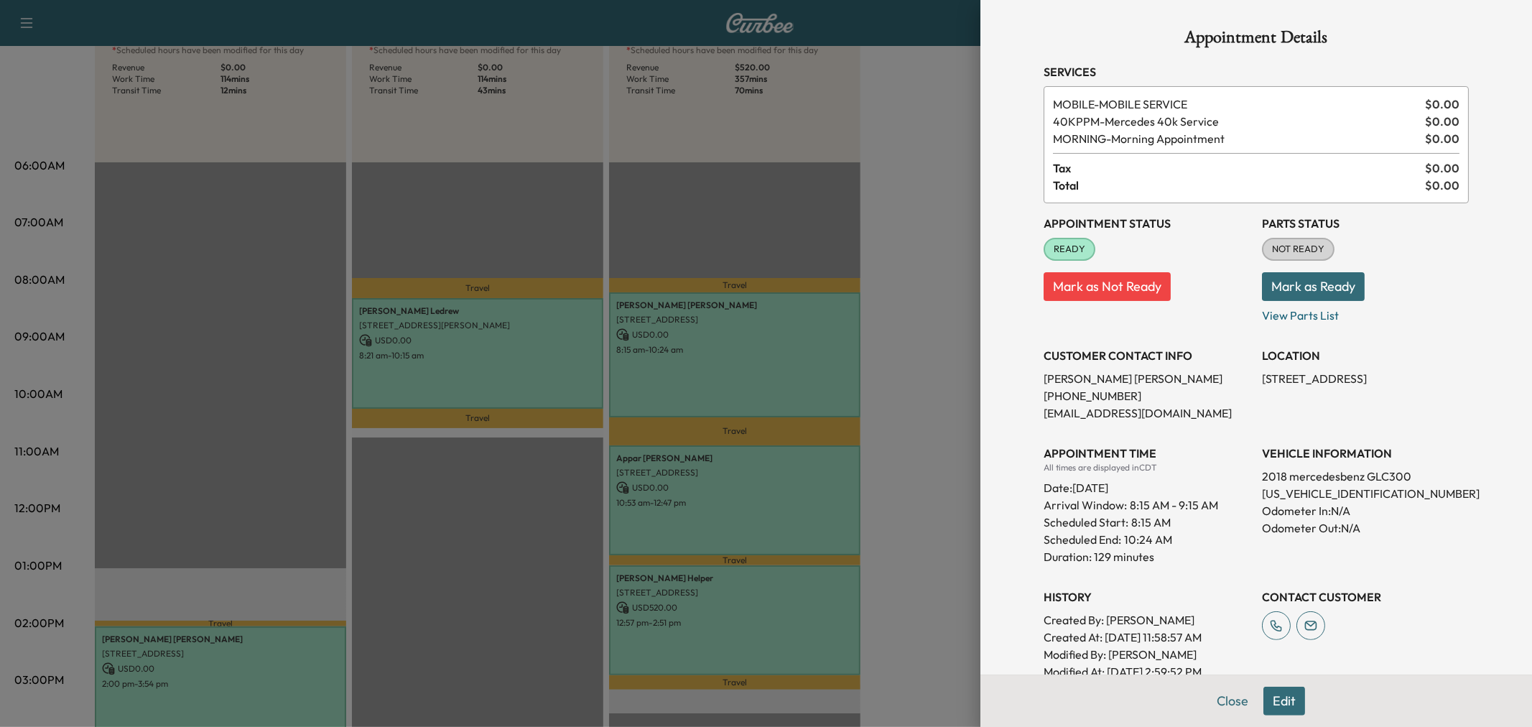
click at [747, 313] on div at bounding box center [766, 363] width 1532 height 727
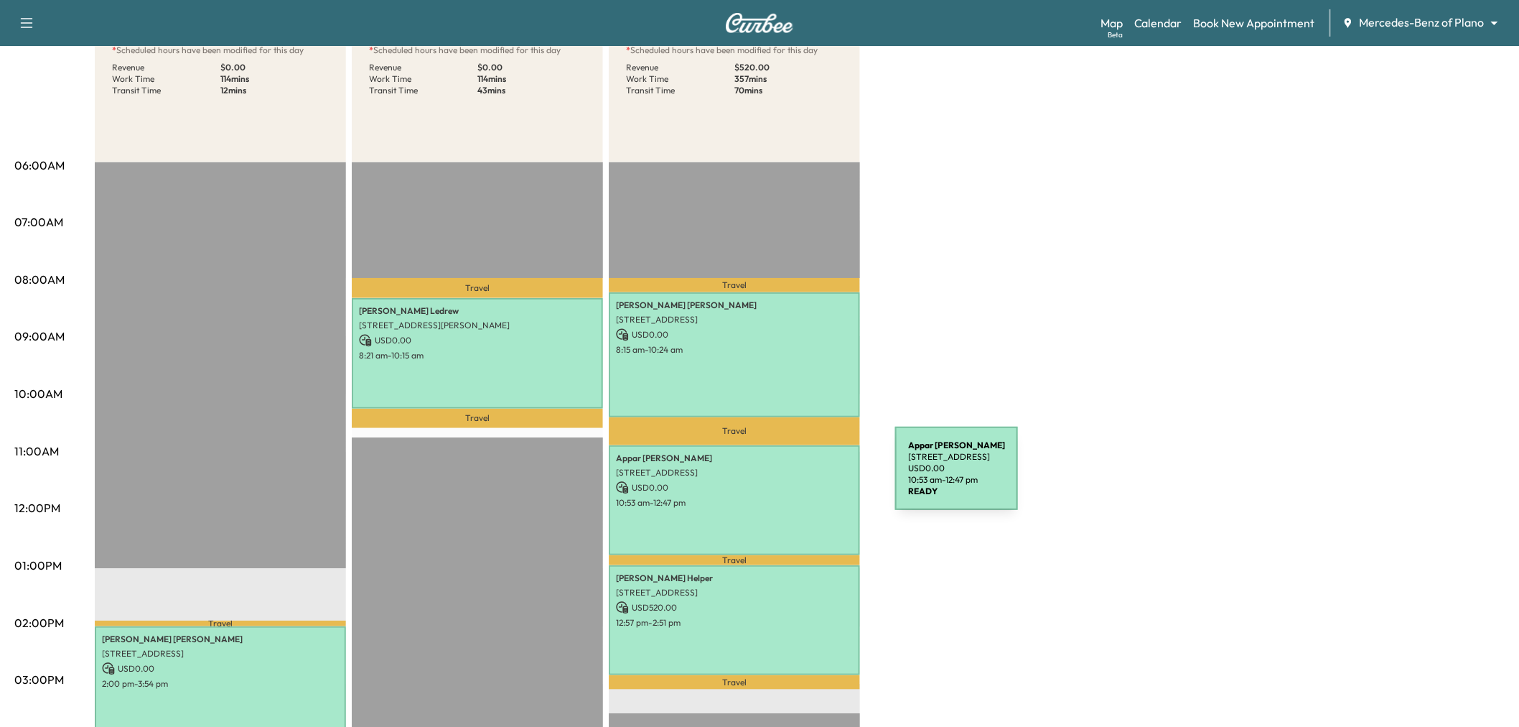
click at [788, 481] on p "USD 0.00" at bounding box center [734, 487] width 237 height 13
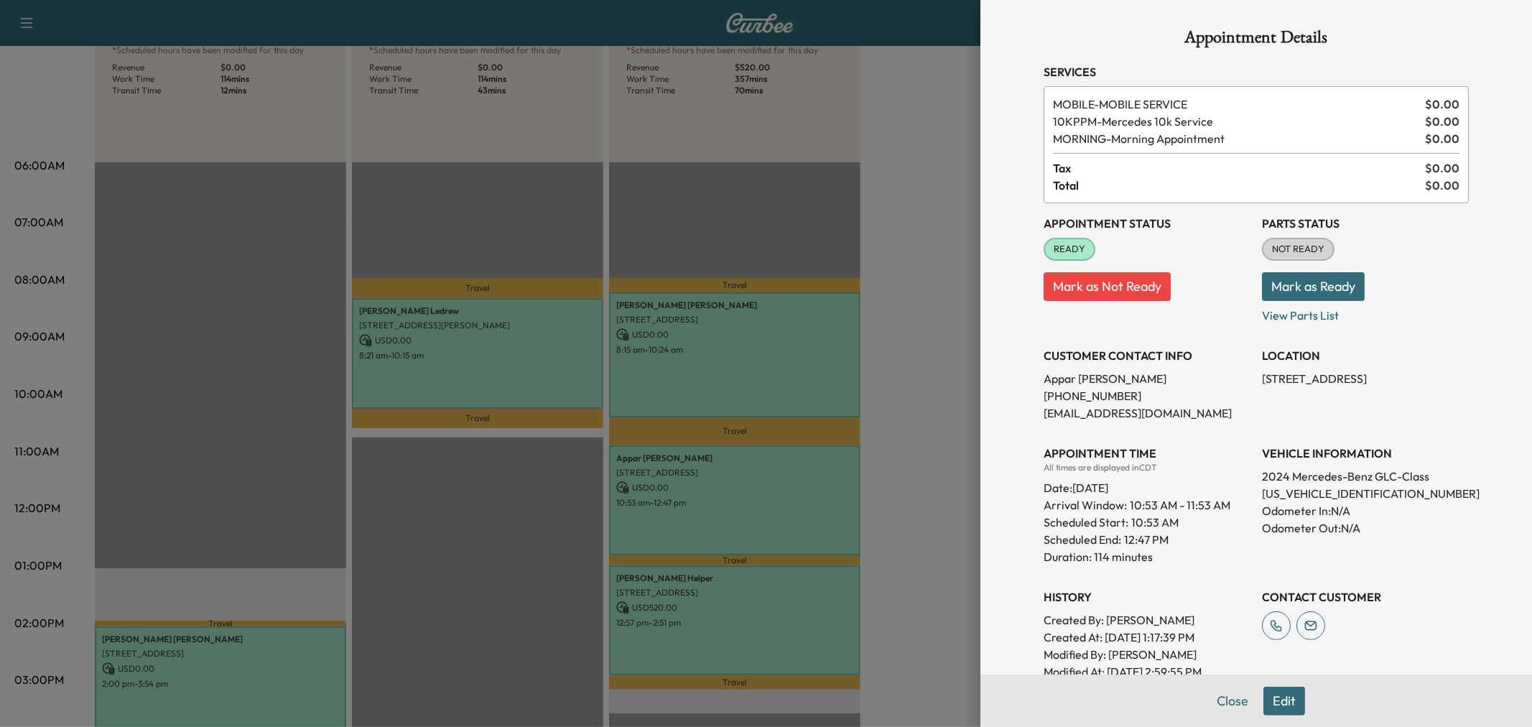
click at [788, 477] on div at bounding box center [766, 363] width 1532 height 727
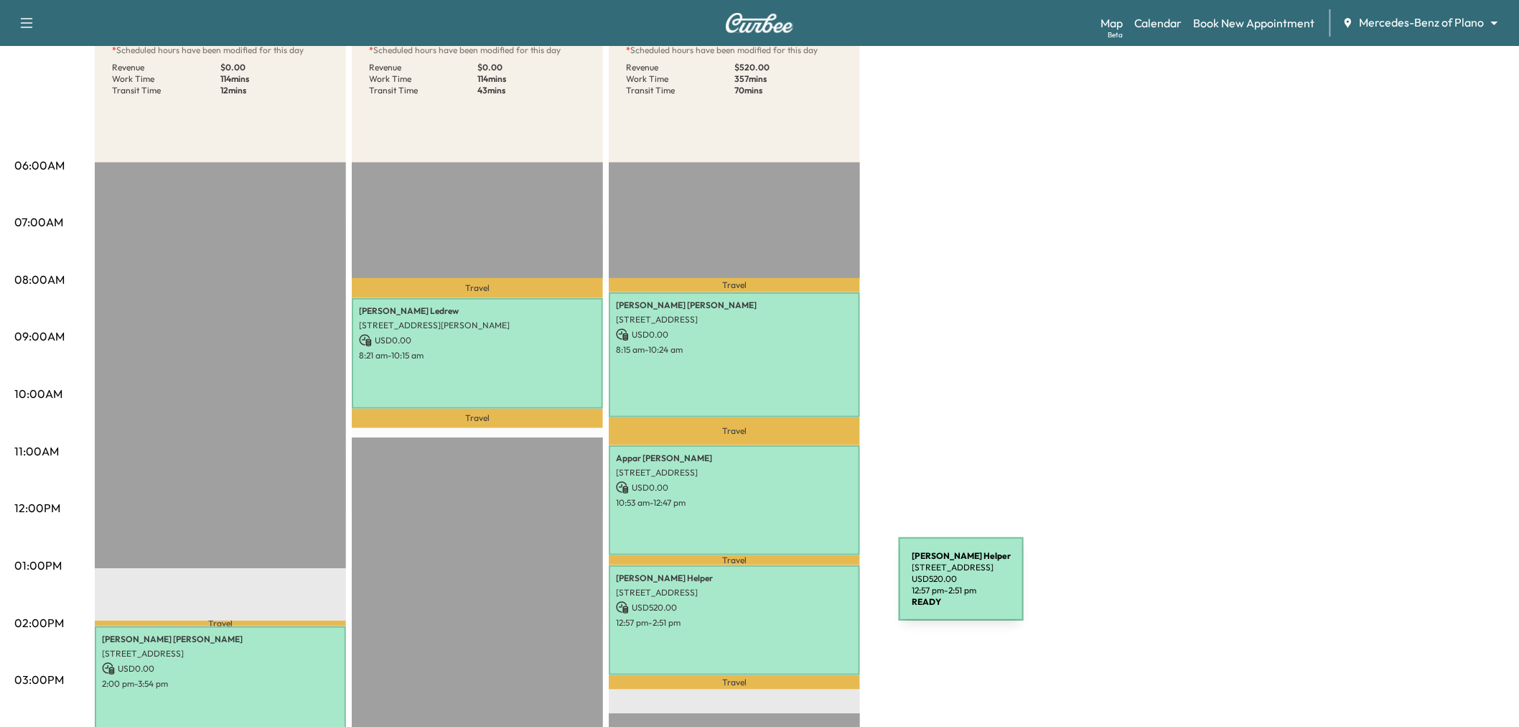
click at [791, 587] on p "[STREET_ADDRESS]" at bounding box center [734, 592] width 237 height 11
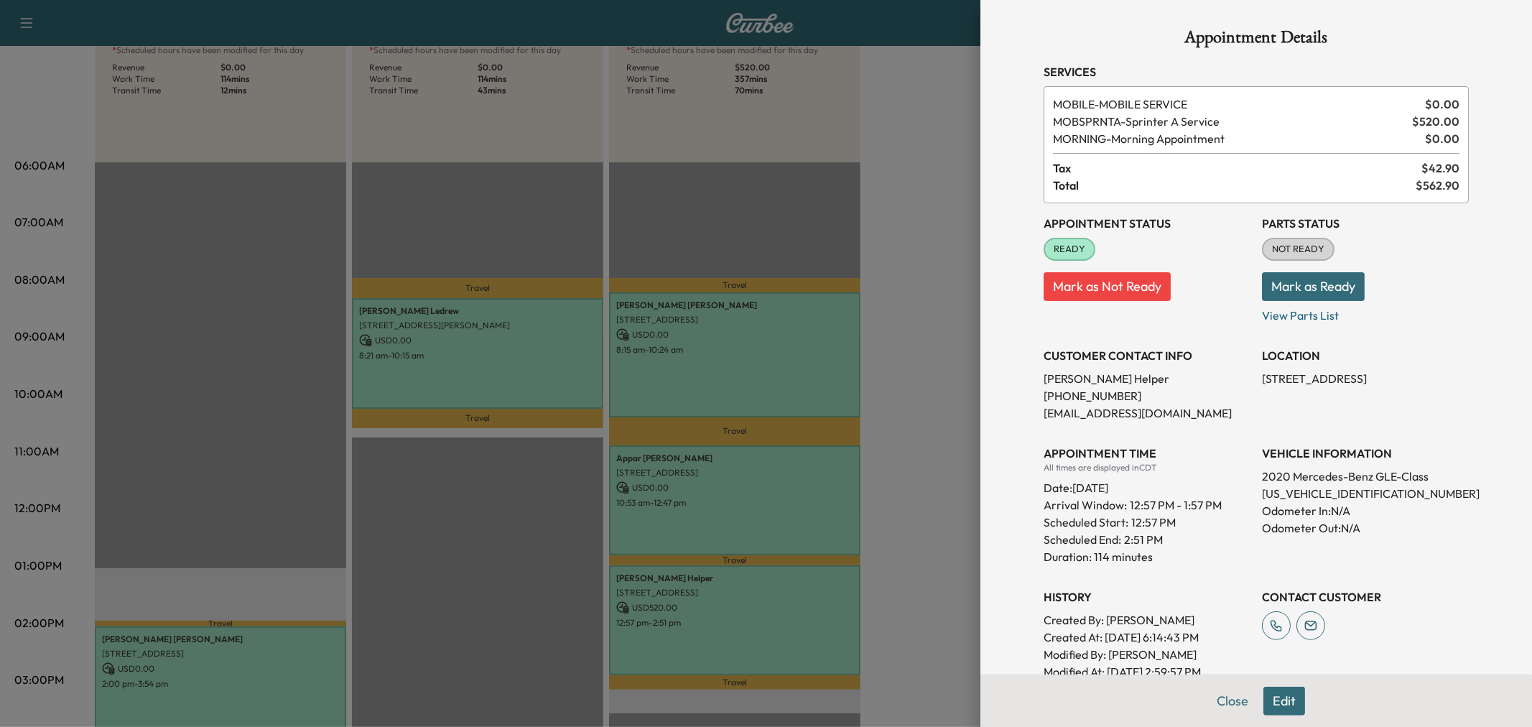
click at [791, 587] on div at bounding box center [766, 363] width 1532 height 727
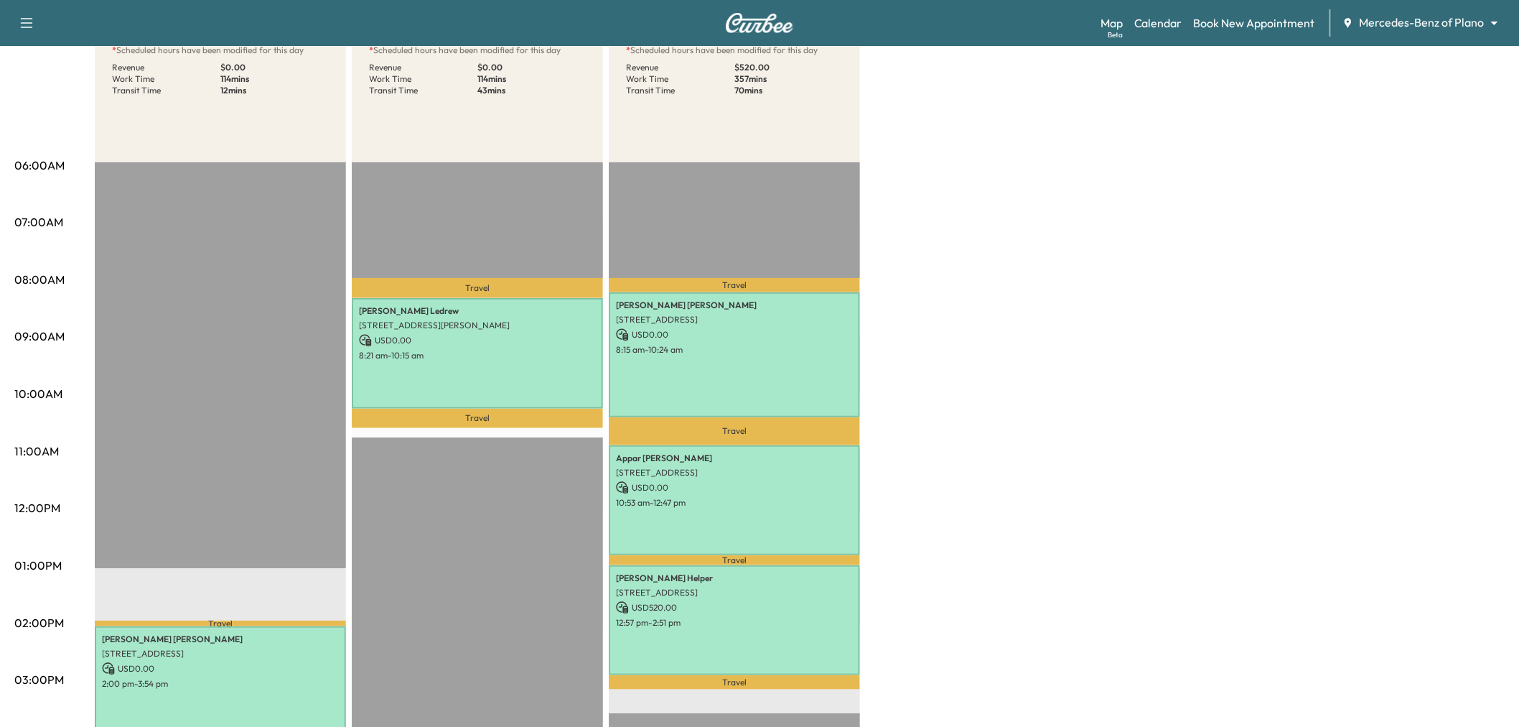
click at [559, 251] on div "Travel [PERSON_NAME] [STREET_ADDRESS][PERSON_NAME] USD 0.00 8:21 am - 10:15 am …" at bounding box center [477, 626] width 251 height 928
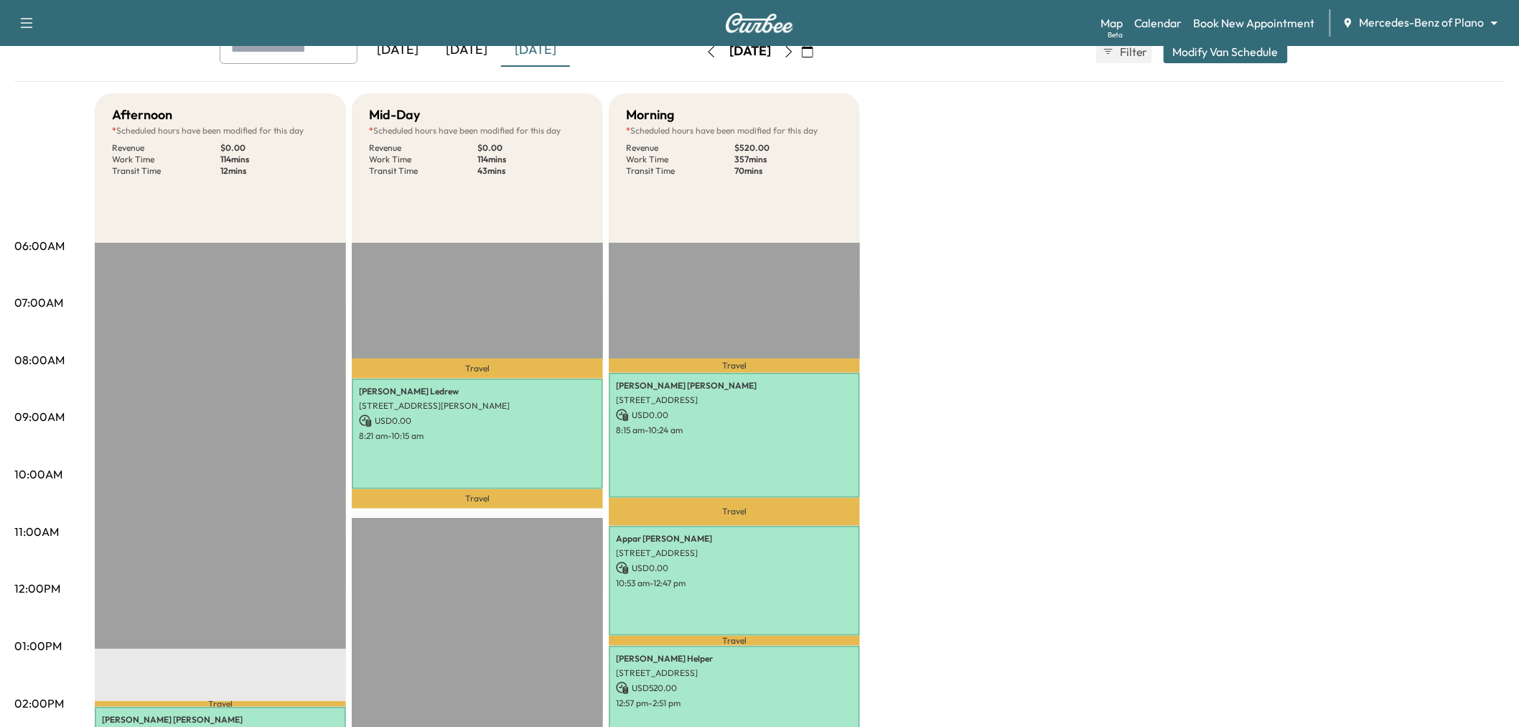
scroll to position [0, 0]
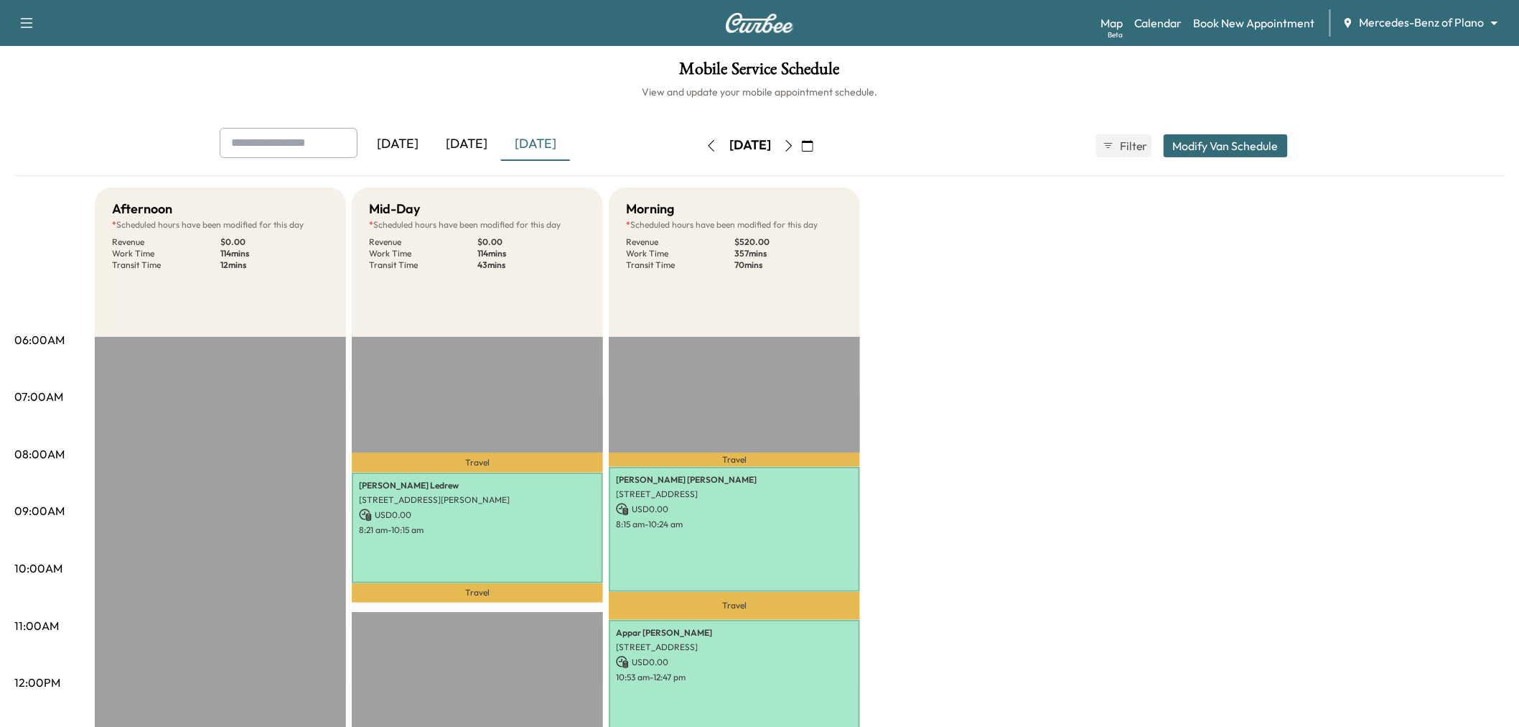
click at [814, 148] on icon "button" at bounding box center [807, 145] width 11 height 11
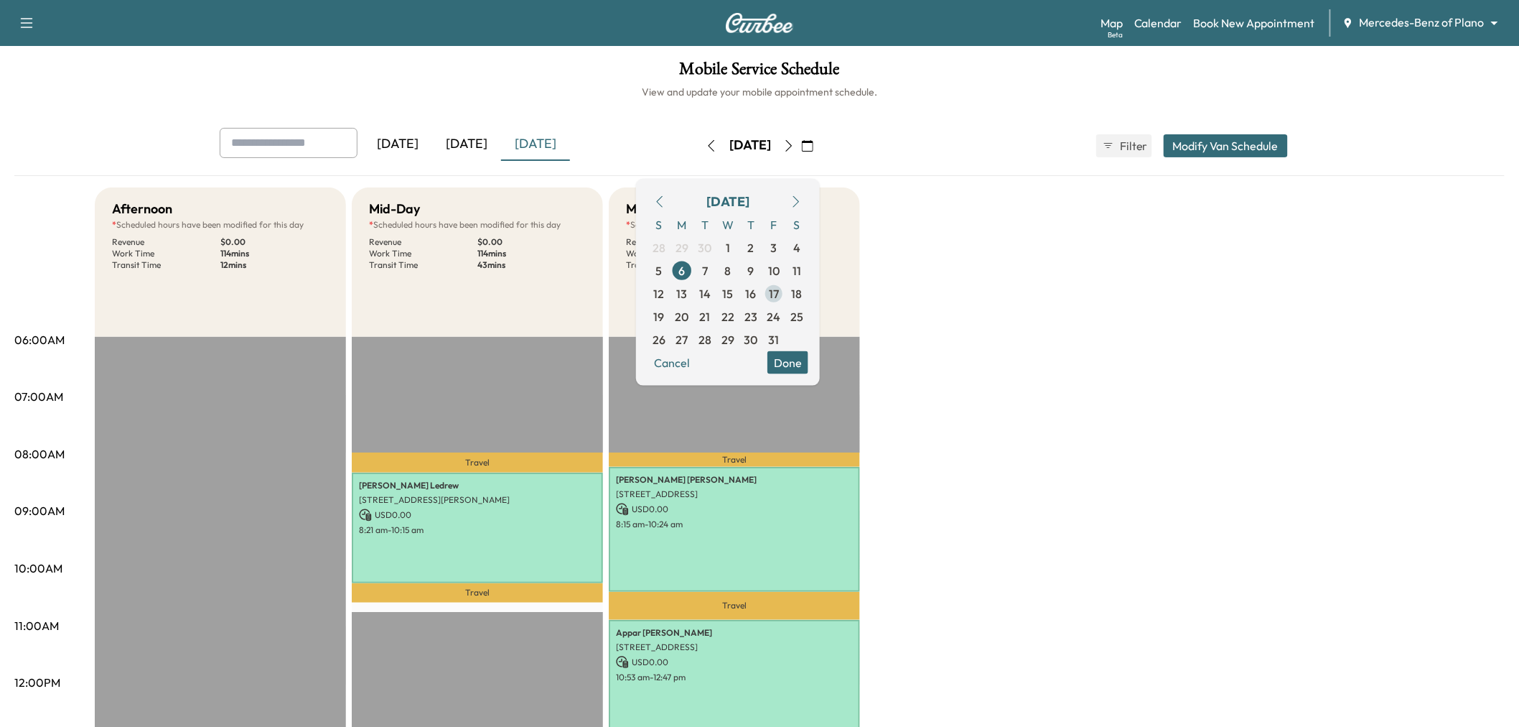
click at [779, 299] on span "17" at bounding box center [774, 292] width 10 height 17
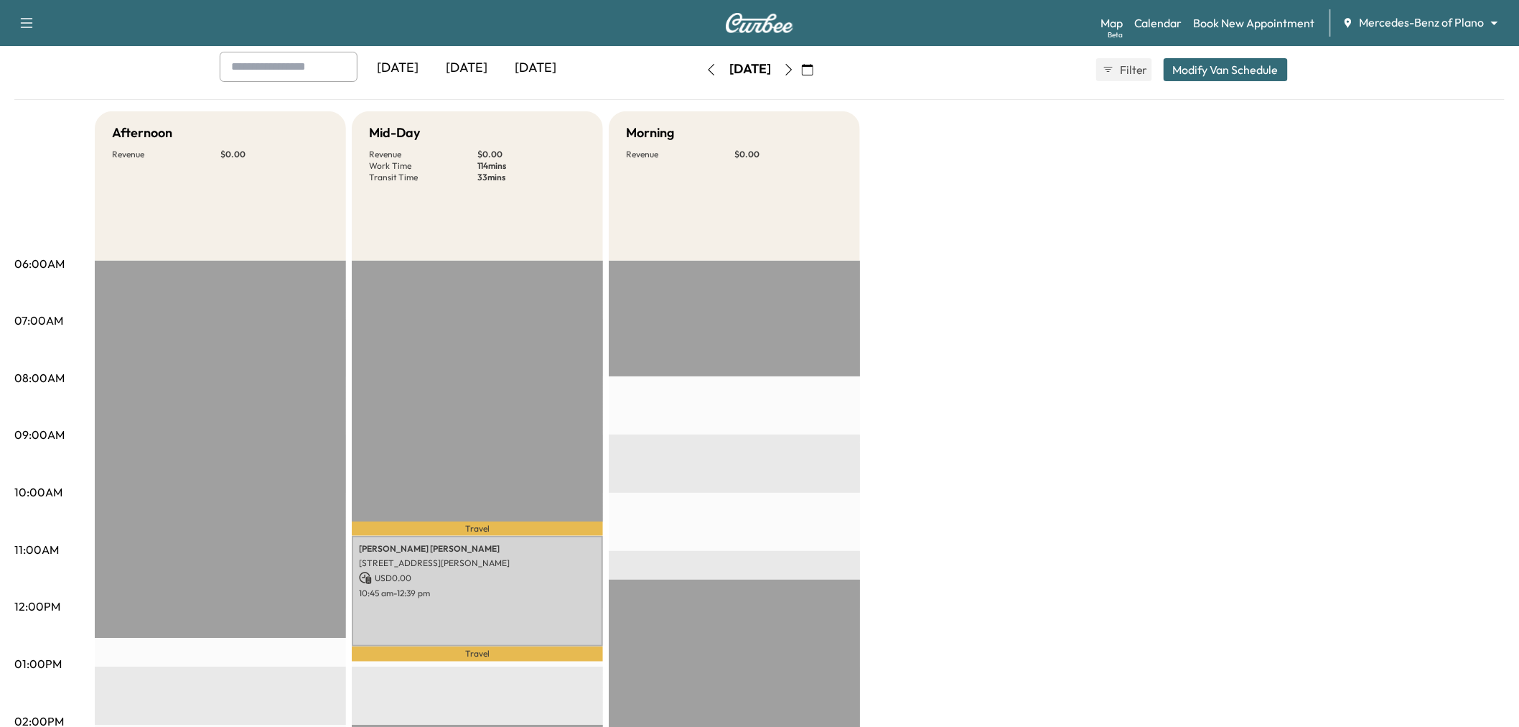
scroll to position [34, 0]
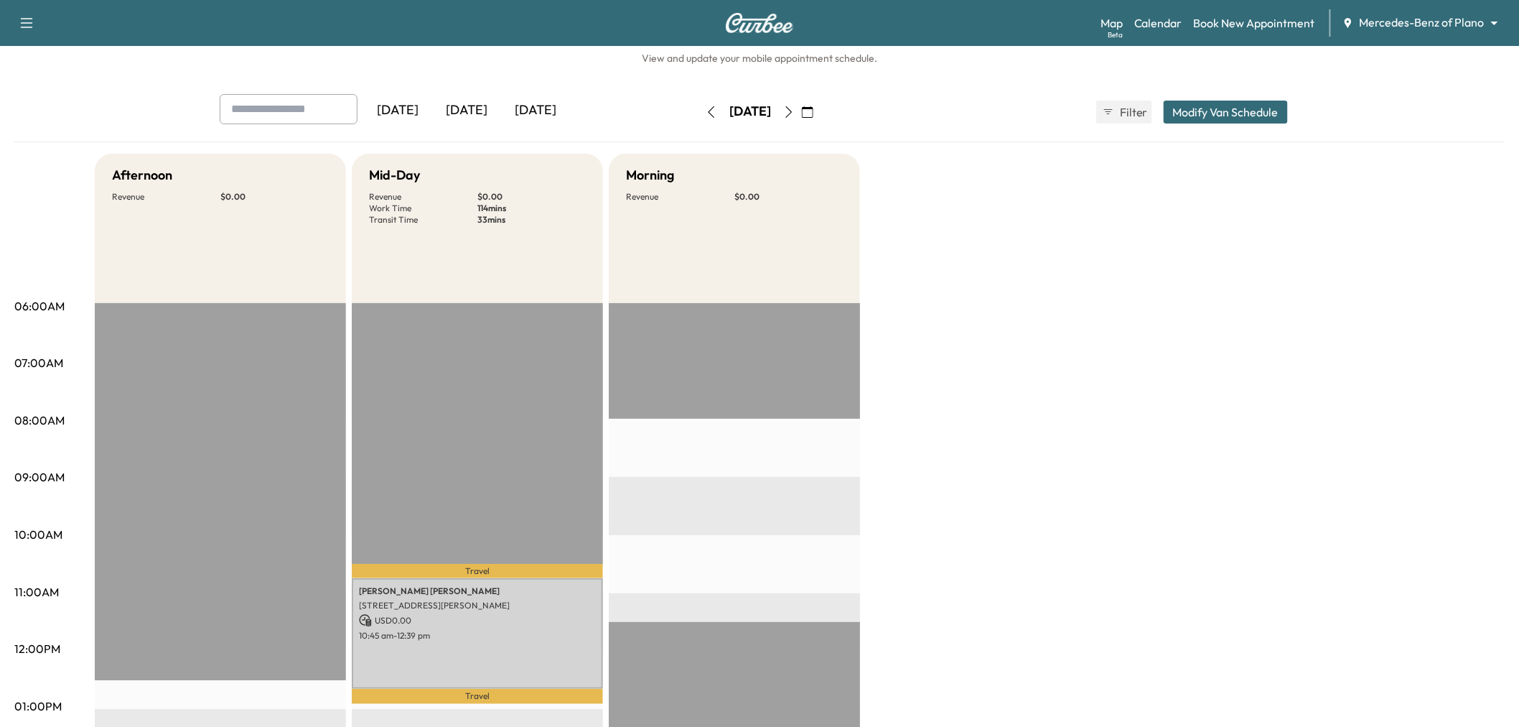
click at [814, 108] on icon "button" at bounding box center [807, 111] width 11 height 11
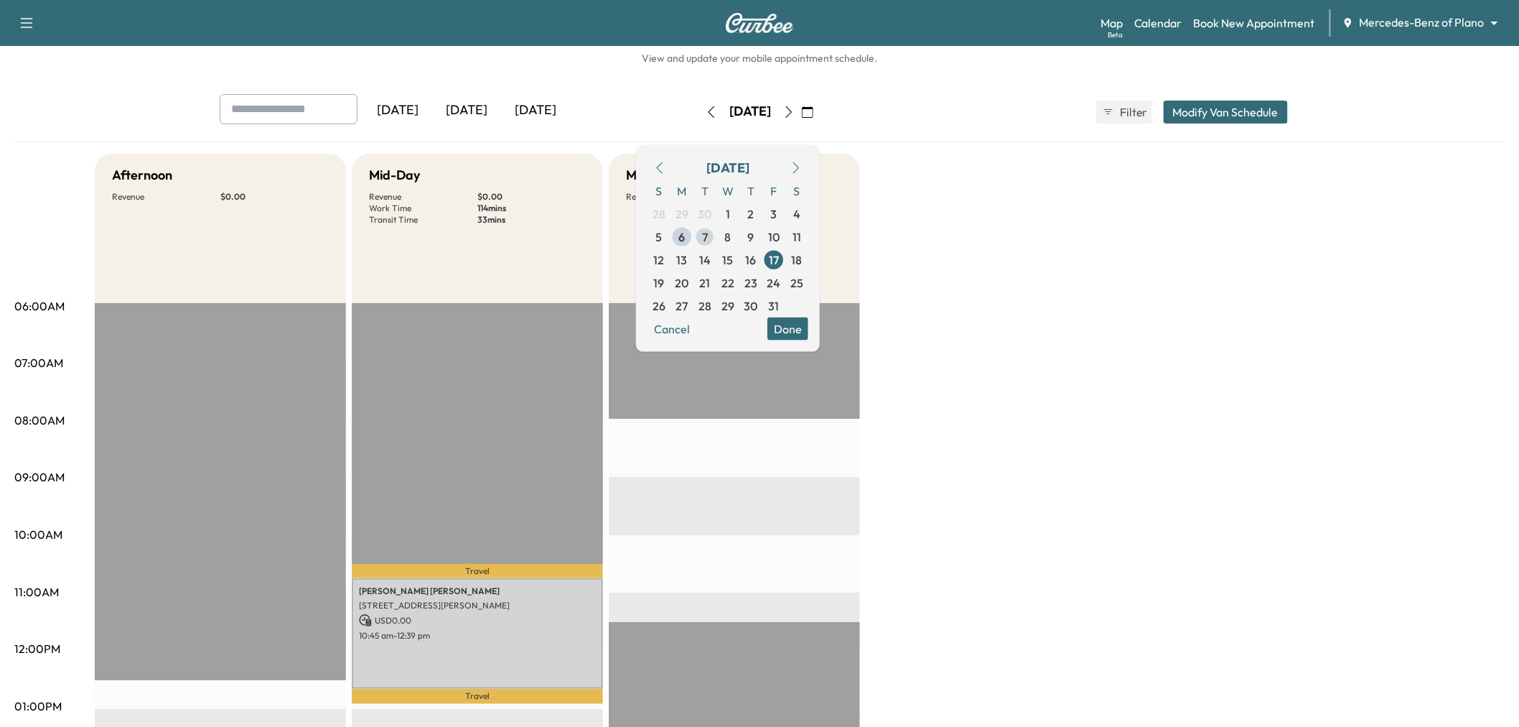
click at [717, 233] on span "7" at bounding box center [705, 236] width 23 height 23
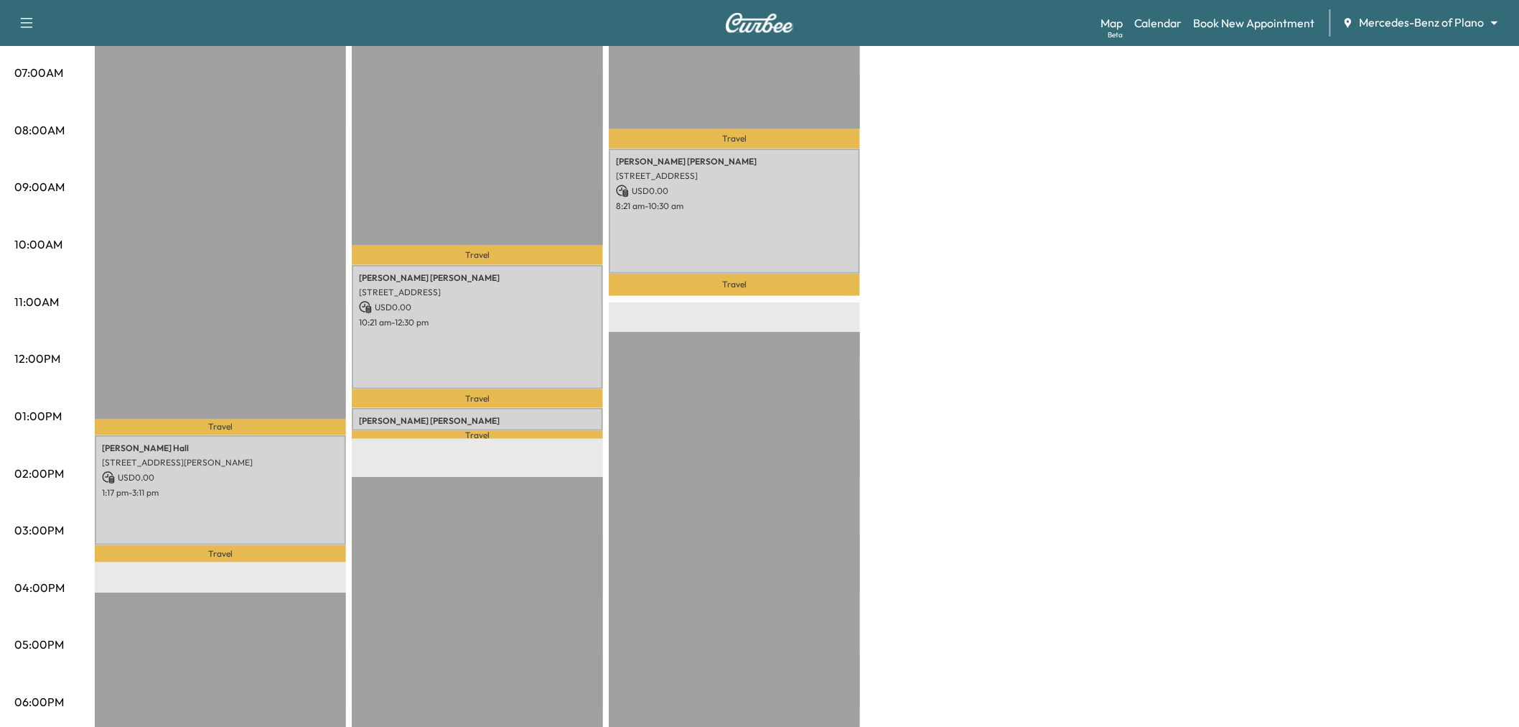
scroll to position [325, 0]
click at [702, 245] on div "[PERSON_NAME] [STREET_ADDRESS] USD 0.00 8:21 am - 10:30 am" at bounding box center [734, 210] width 251 height 125
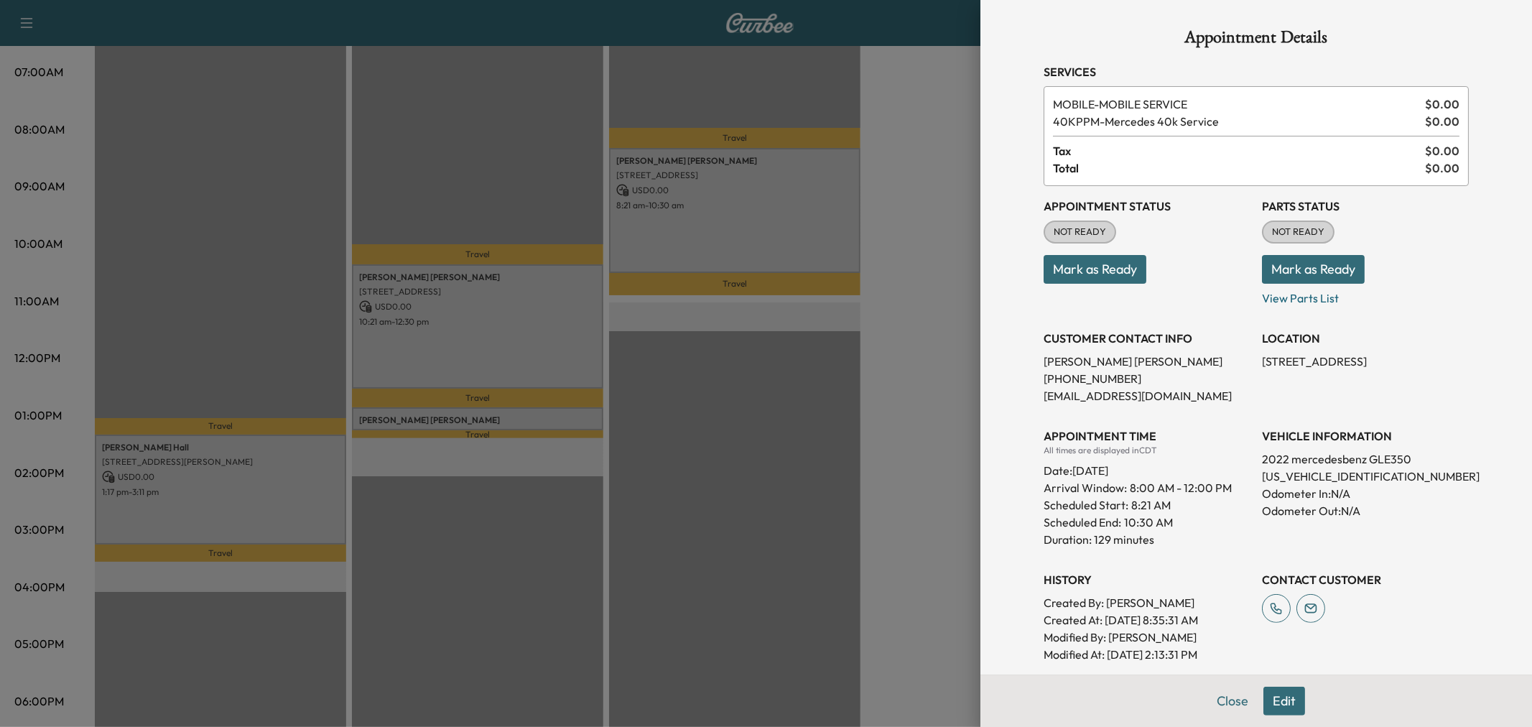
click at [702, 245] on div at bounding box center [766, 363] width 1532 height 727
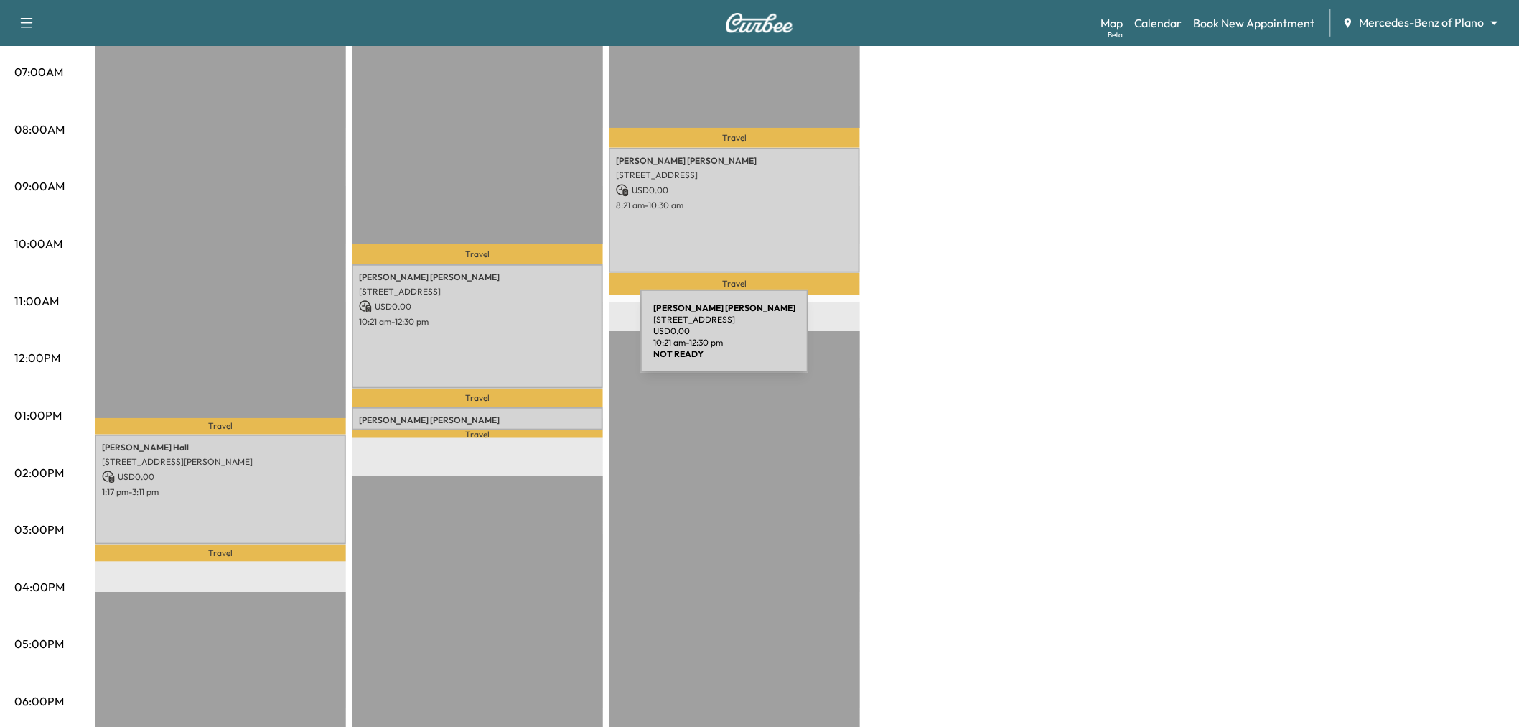
click at [533, 340] on div "[PERSON_NAME] [STREET_ADDRESS] USD 0.00 10:21 am - 12:30 pm" at bounding box center [477, 326] width 251 height 125
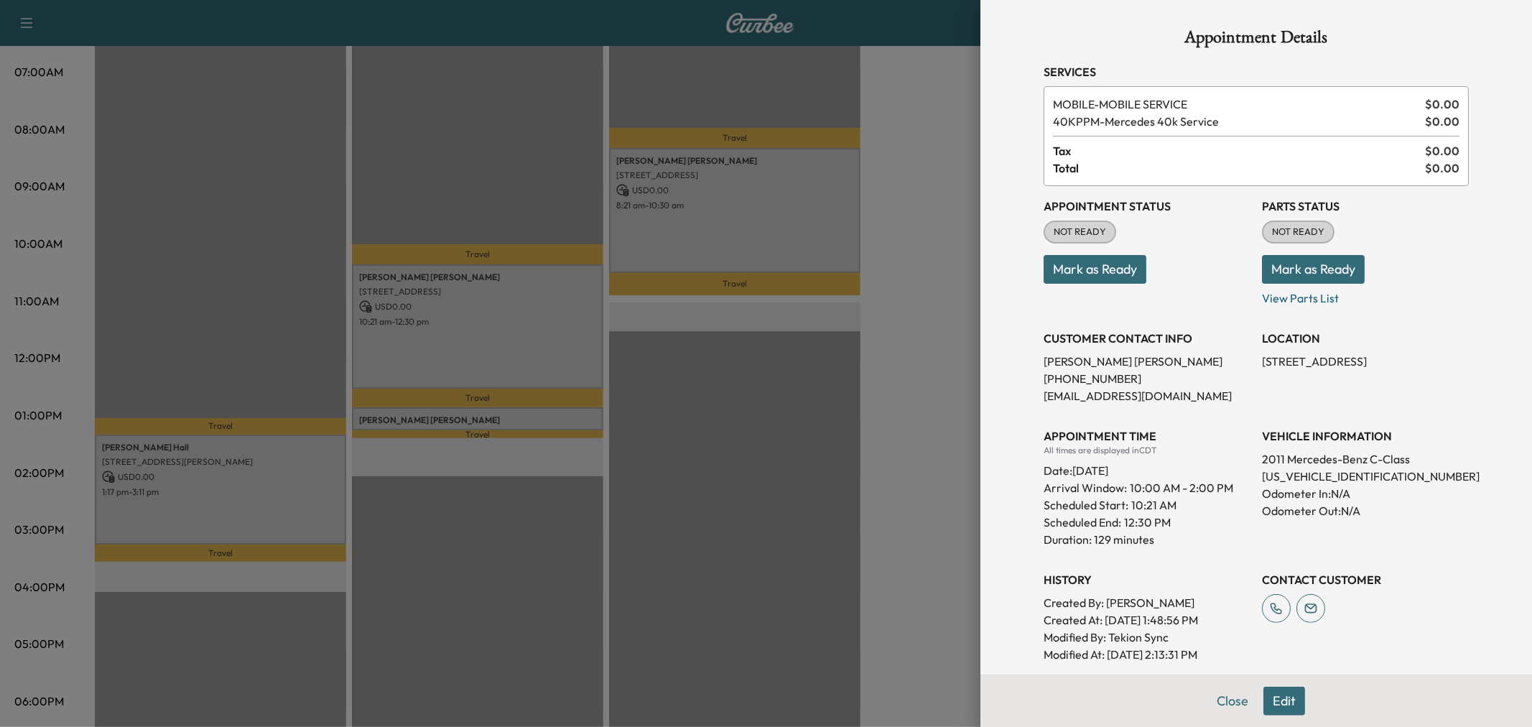
click at [533, 340] on div at bounding box center [766, 363] width 1532 height 727
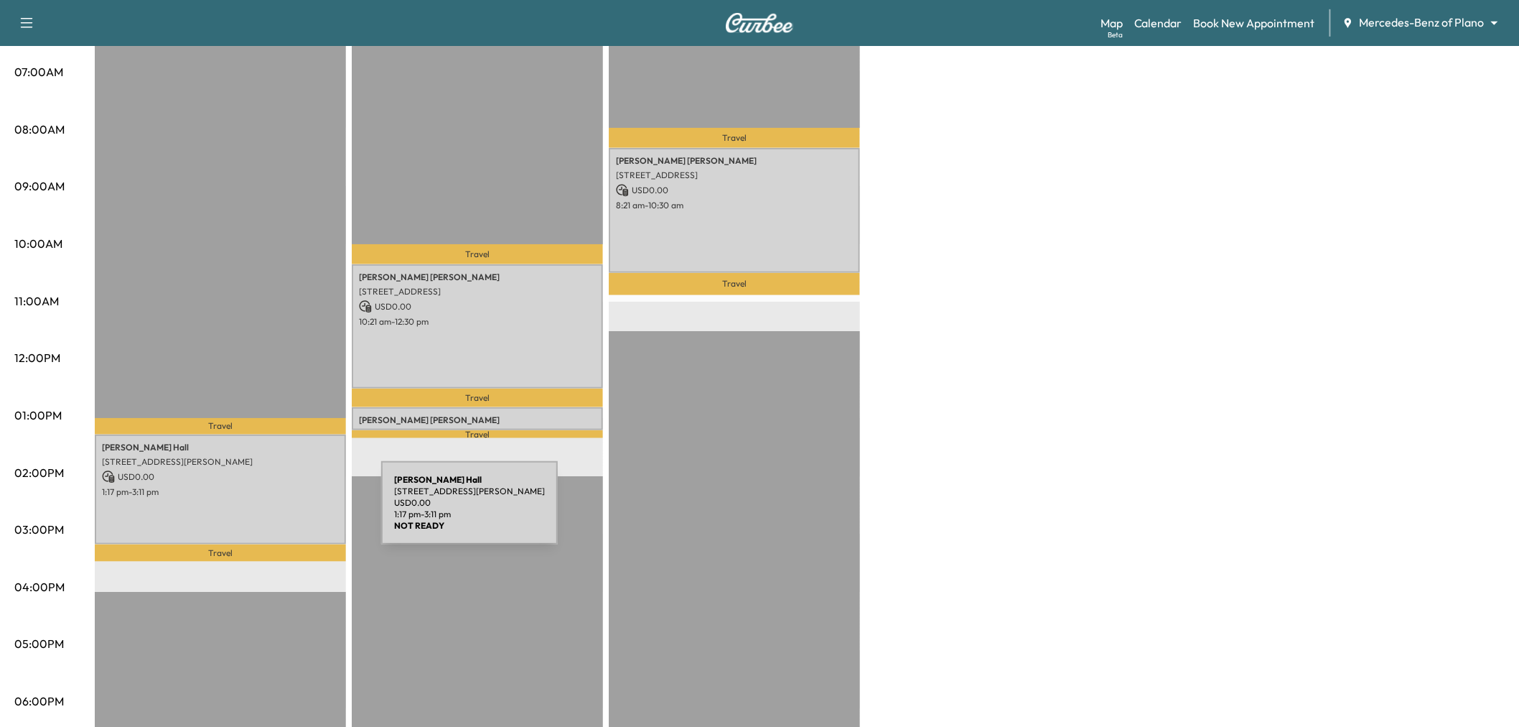
click at [274, 511] on div "[PERSON_NAME] [STREET_ADDRESS][PERSON_NAME] USD 0.00 1:17 pm - 3:11 pm" at bounding box center [220, 489] width 251 height 110
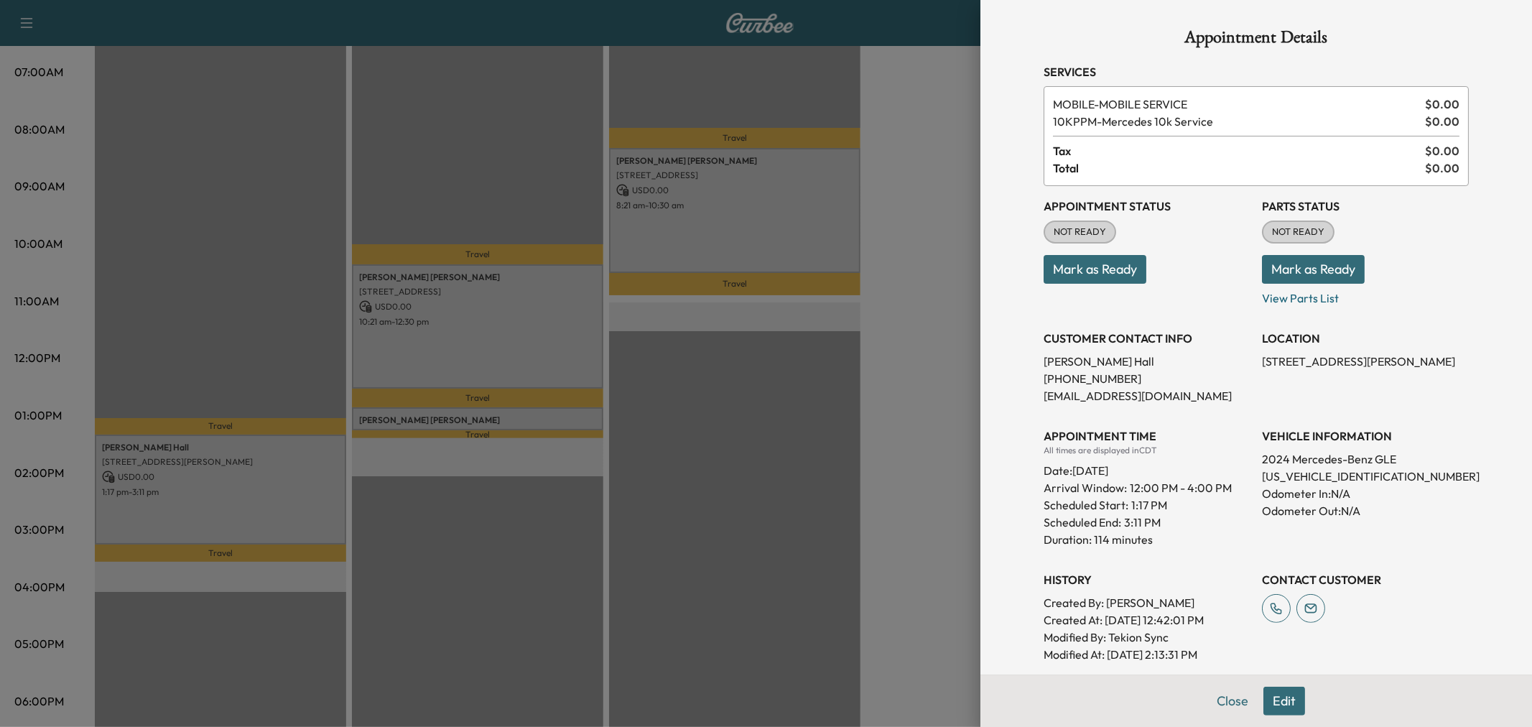
click at [274, 511] on div at bounding box center [766, 363] width 1532 height 727
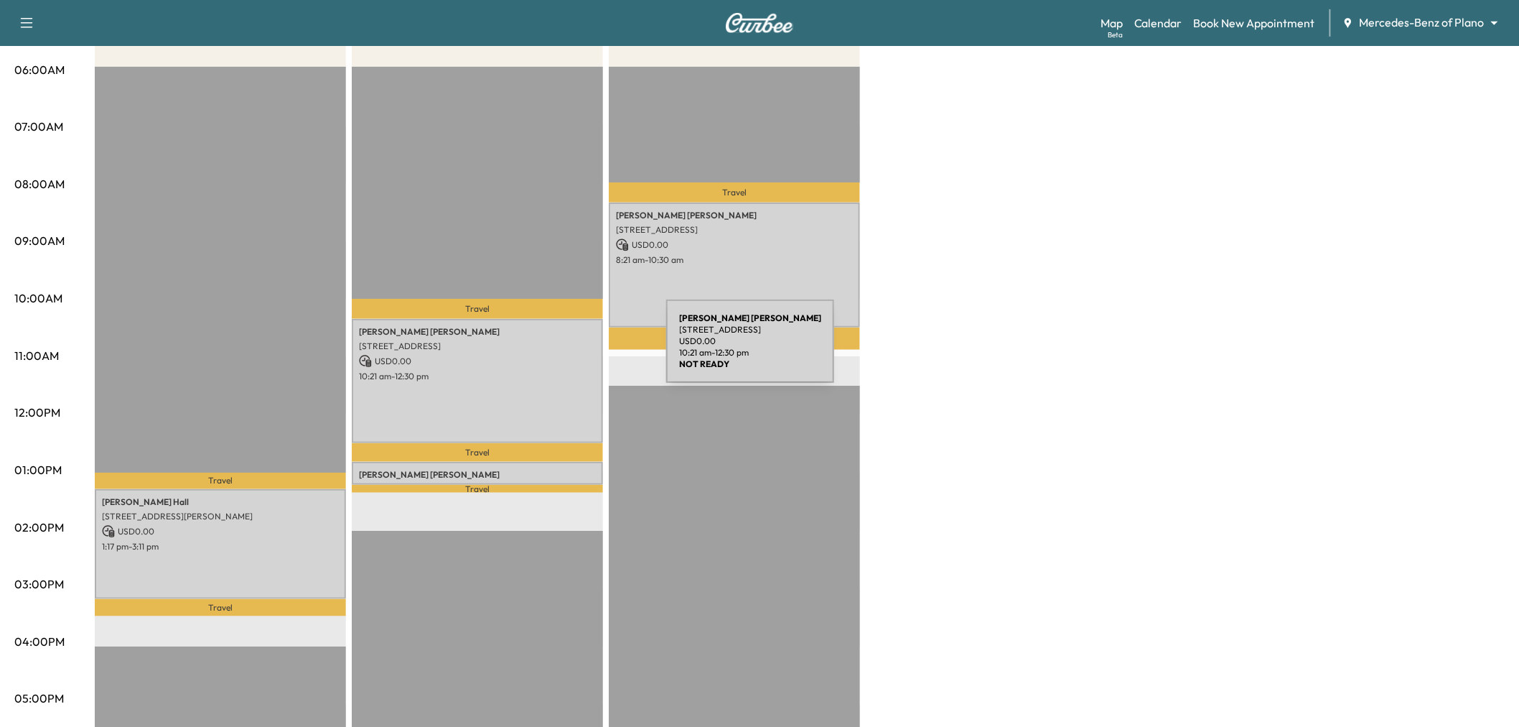
scroll to position [269, 0]
click at [559, 350] on div "[PERSON_NAME] [STREET_ADDRESS] USD 0.00 10:21 am - 12:30 pm" at bounding box center [477, 382] width 251 height 125
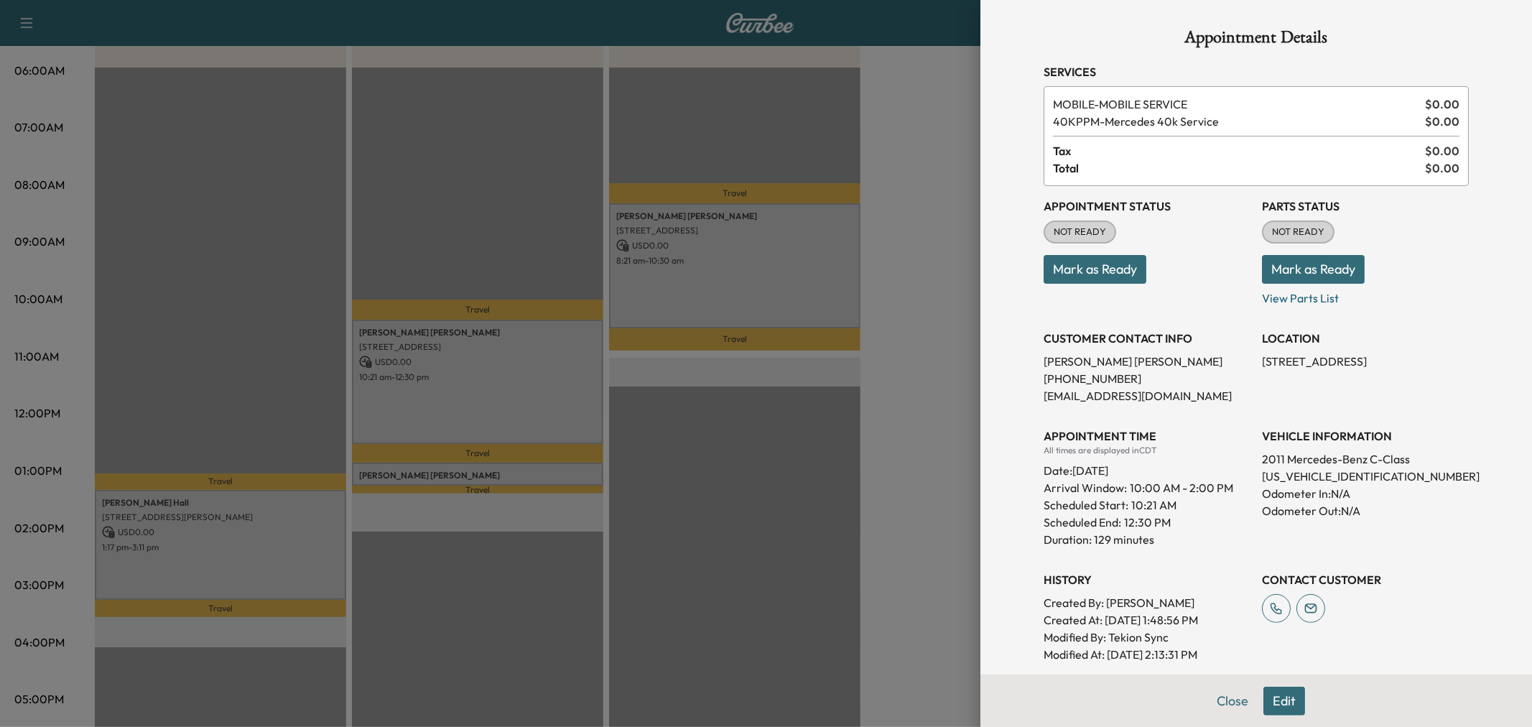
click at [559, 350] on div at bounding box center [766, 363] width 1532 height 727
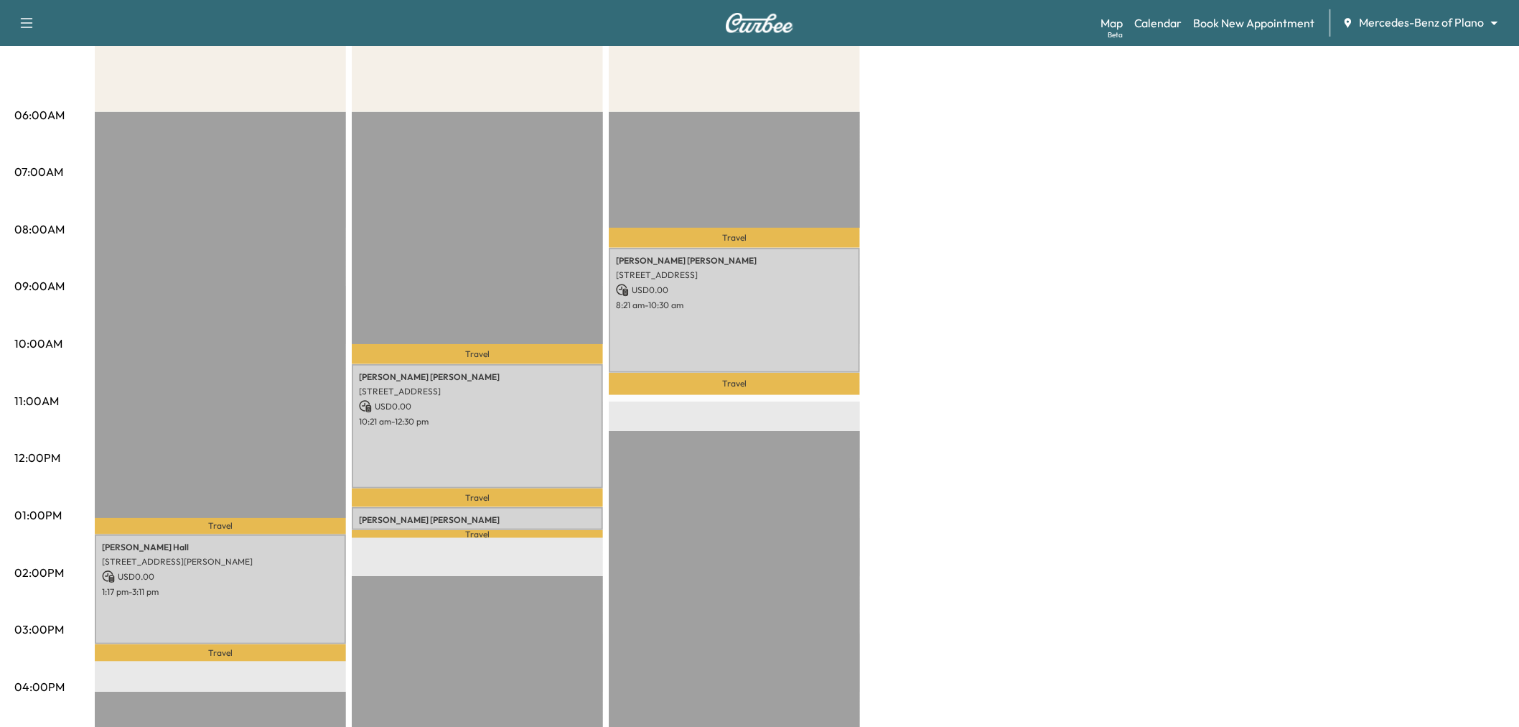
scroll to position [224, 0]
click at [514, 518] on p "[PERSON_NAME]" at bounding box center [477, 520] width 237 height 11
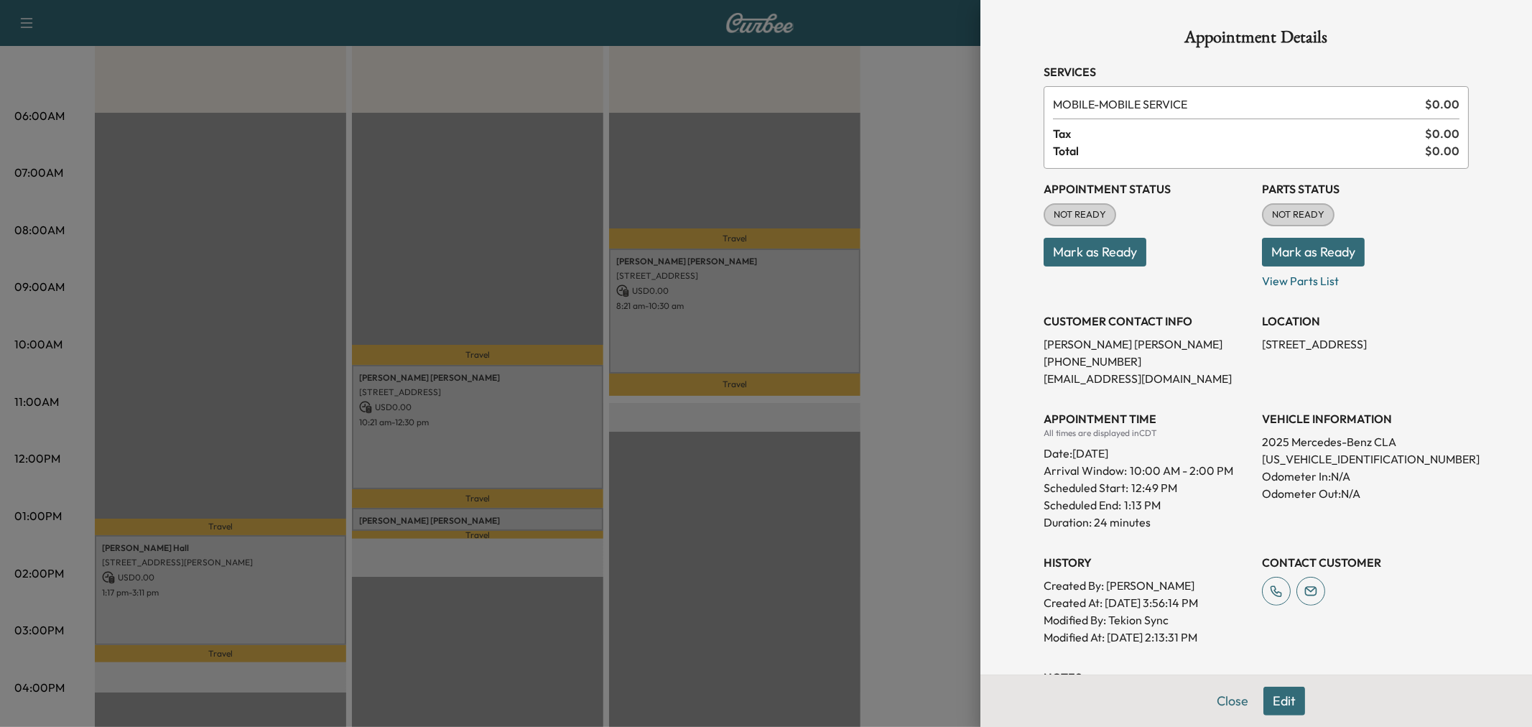
click at [535, 521] on div at bounding box center [766, 363] width 1532 height 727
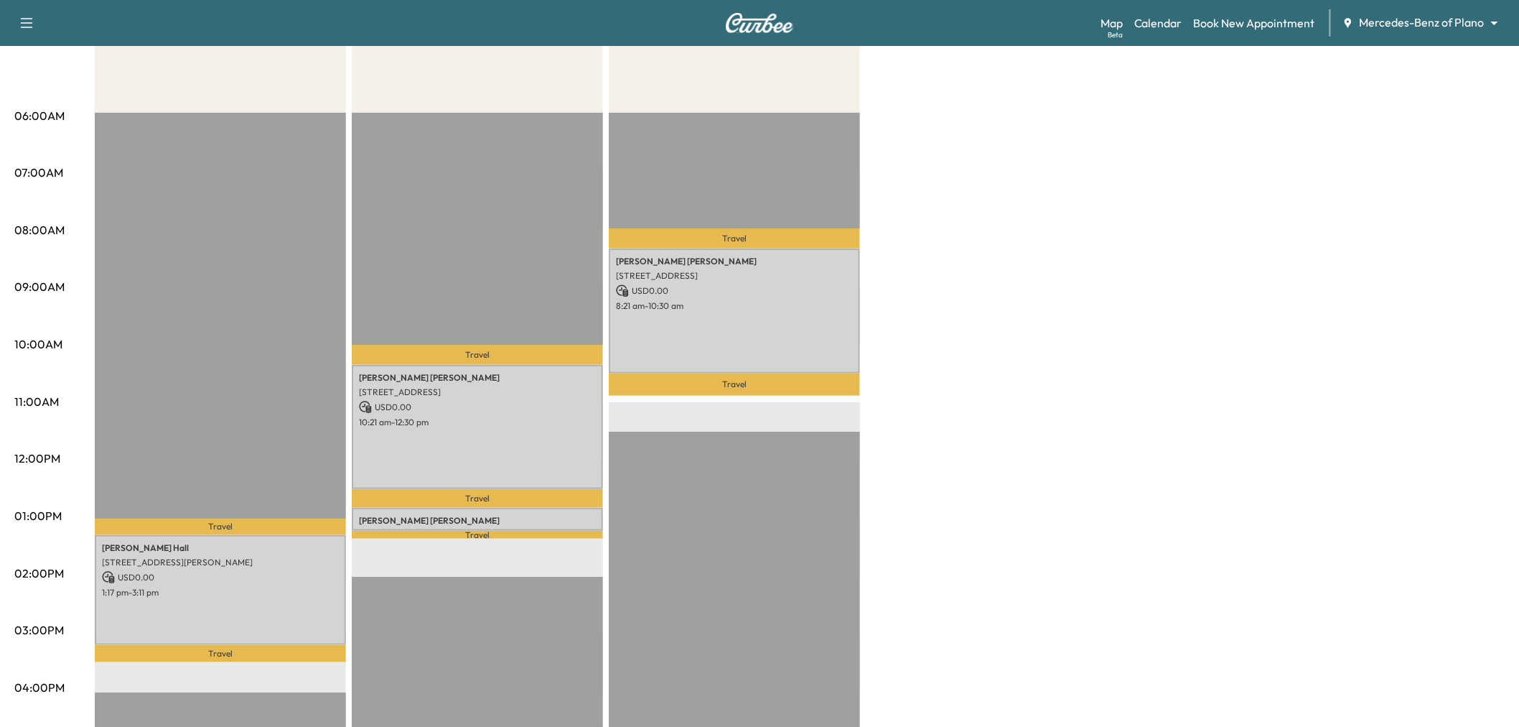
click at [927, 333] on div "Afternoon * Scheduled hours have been modified for this day Revenue $ 0.00 Work…" at bounding box center [800, 501] width 1410 height 1077
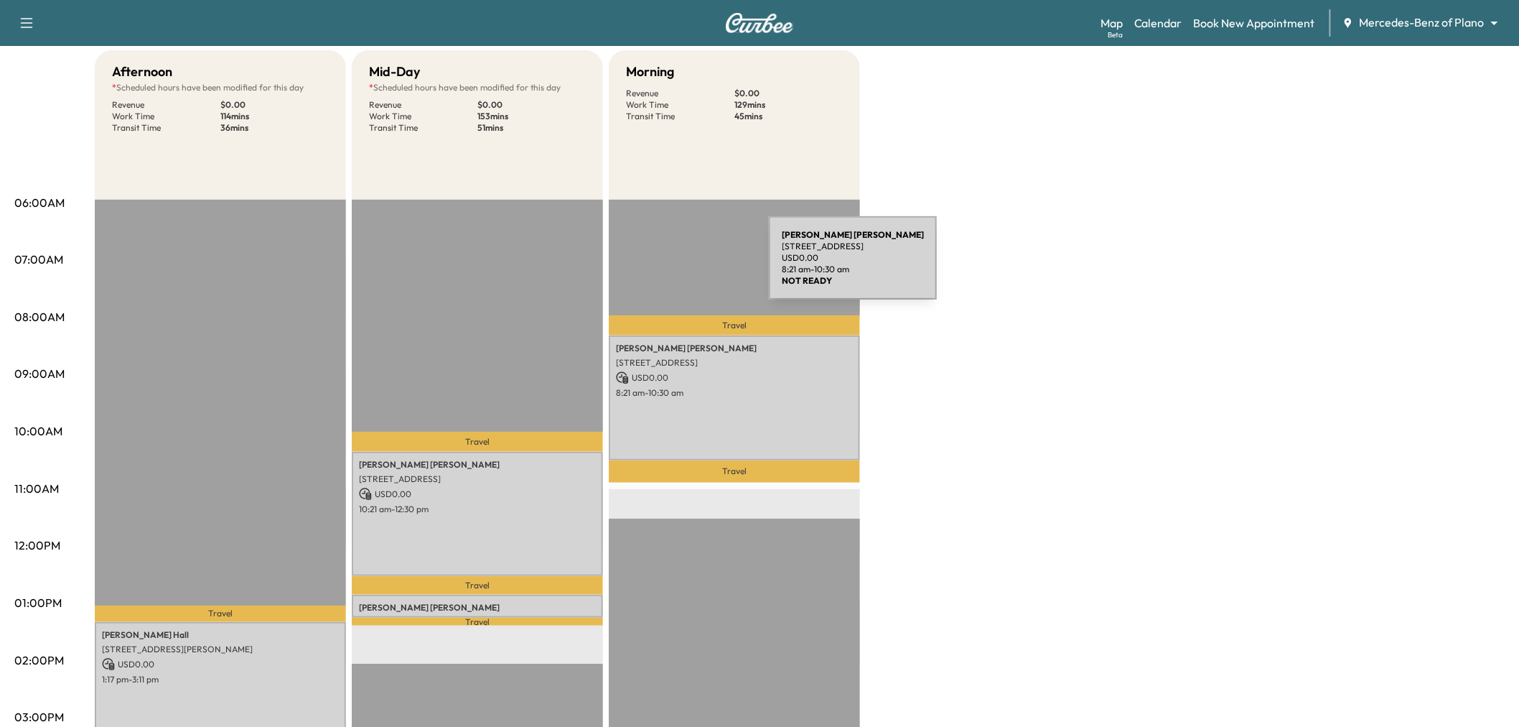
scroll to position [134, 0]
